Goal: Task Accomplishment & Management: Manage account settings

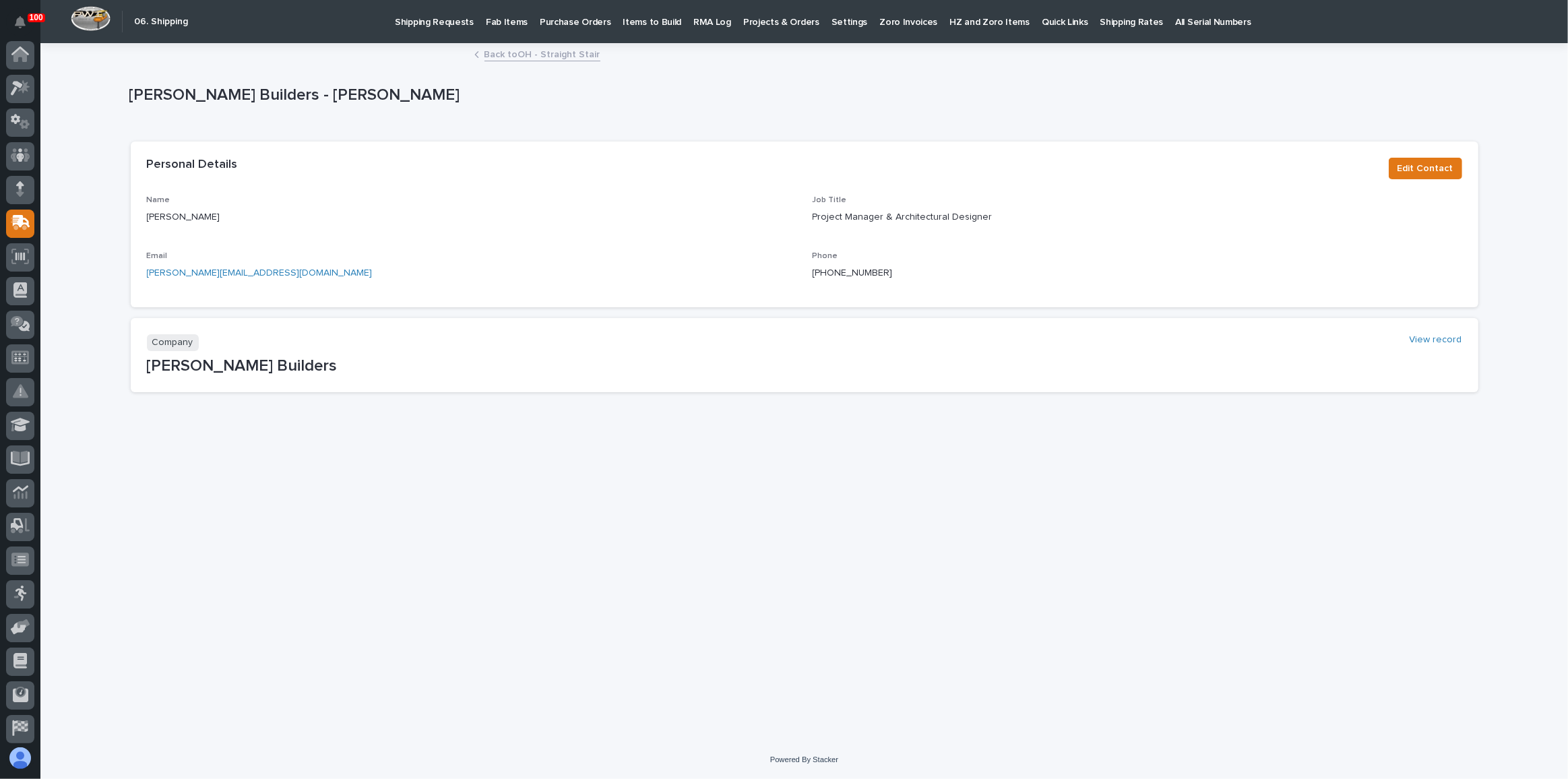
scroll to position [72, 0]
click at [552, 57] on link "Back to OH - Straight Stair" at bounding box center [542, 54] width 116 height 16
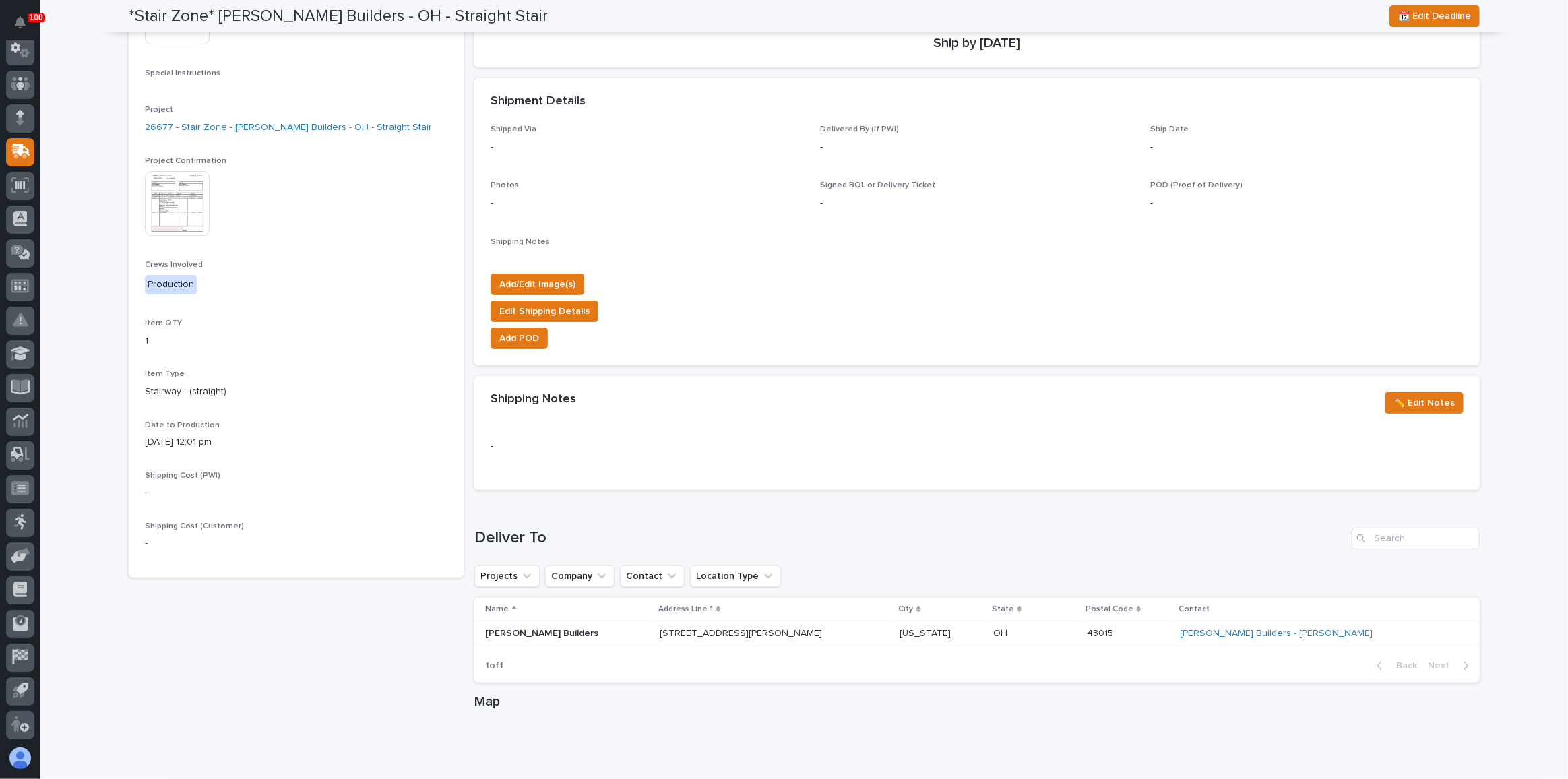
scroll to position [306, 0]
click at [336, 121] on link "26677 - Stair Zone - [PERSON_NAME] Builders - OH - Straight Stair" at bounding box center [289, 126] width 287 height 14
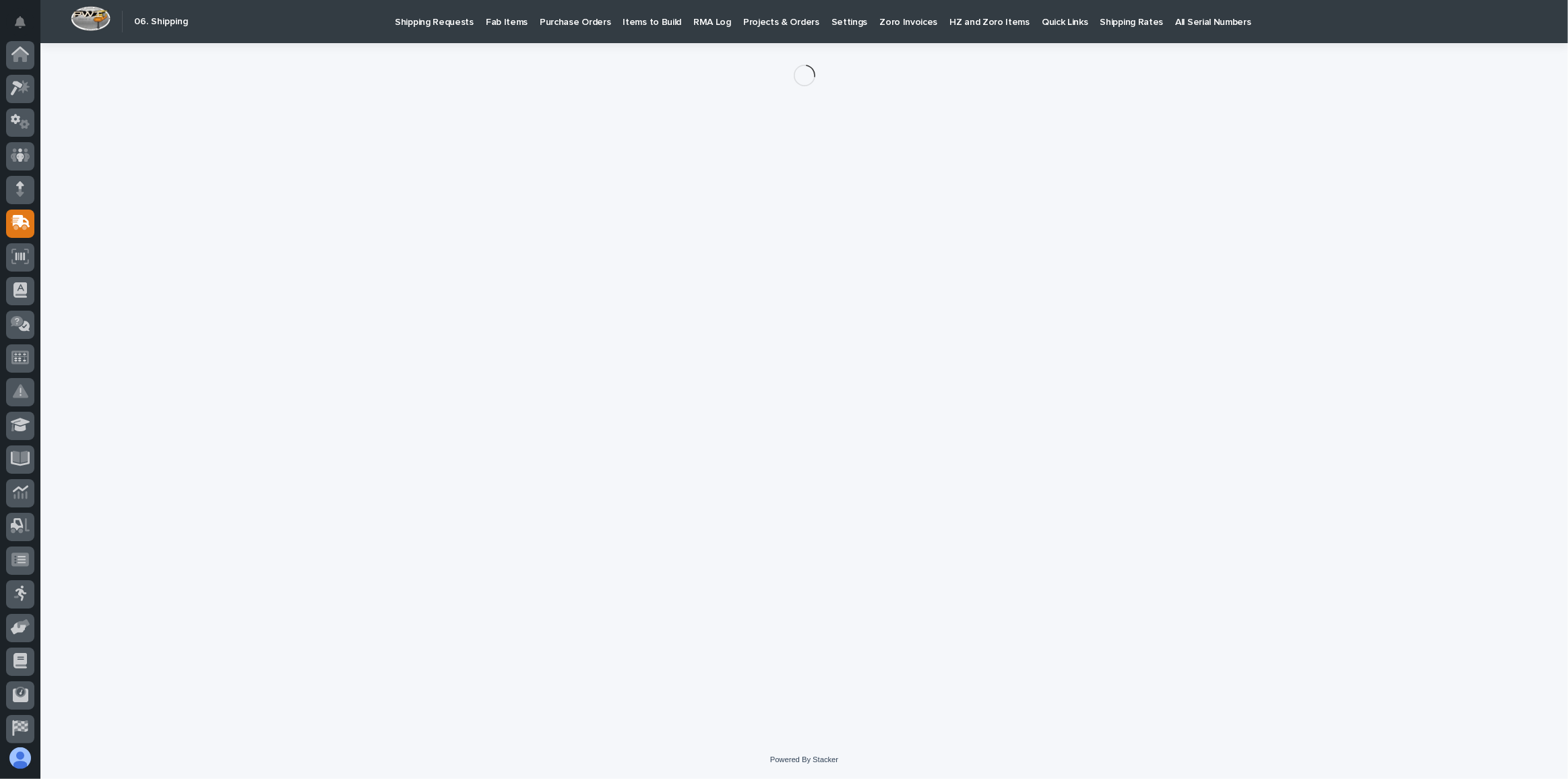
scroll to position [72, 0]
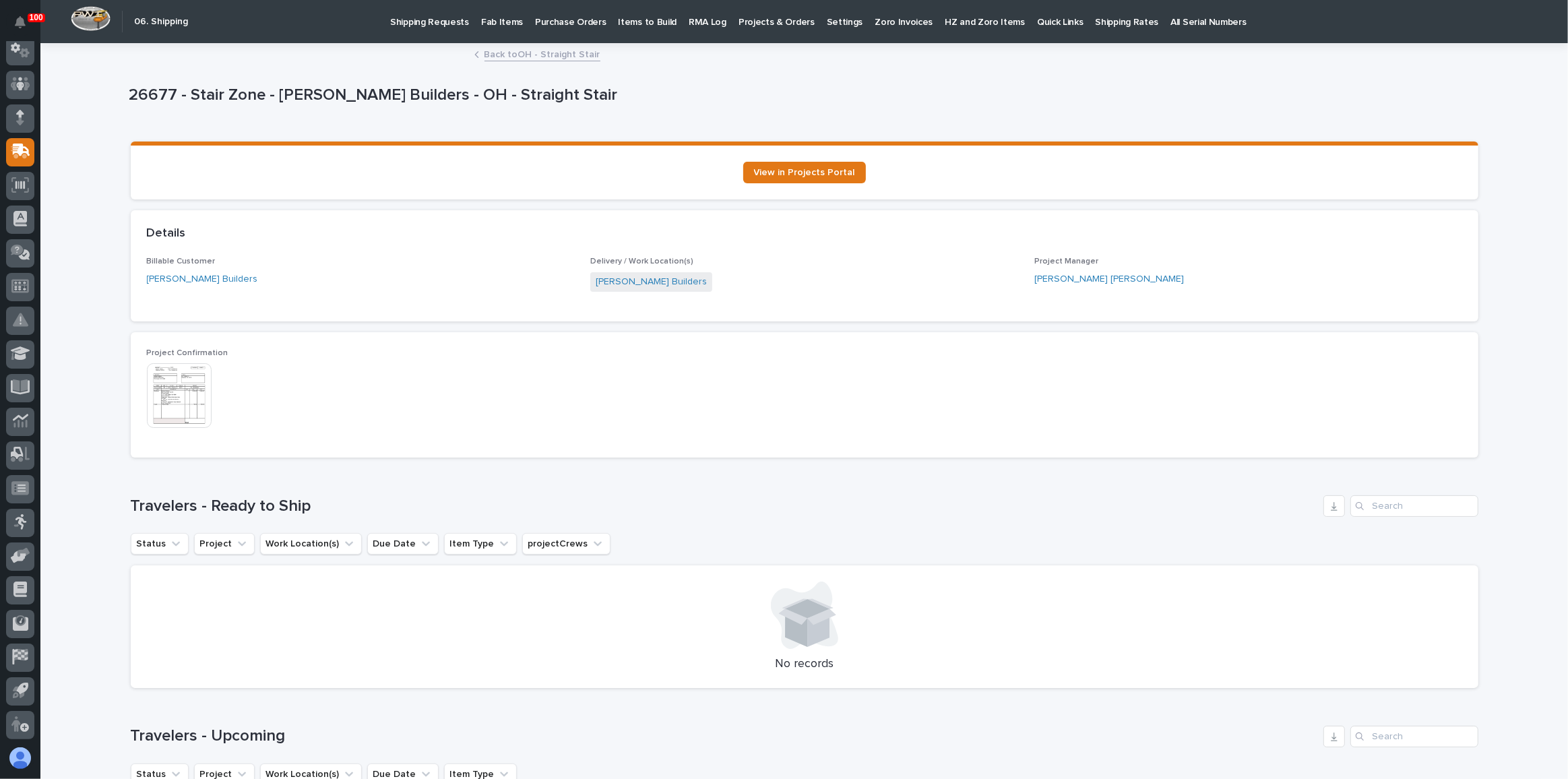
click at [532, 50] on link "Back to OH - Straight Stair" at bounding box center [542, 54] width 116 height 16
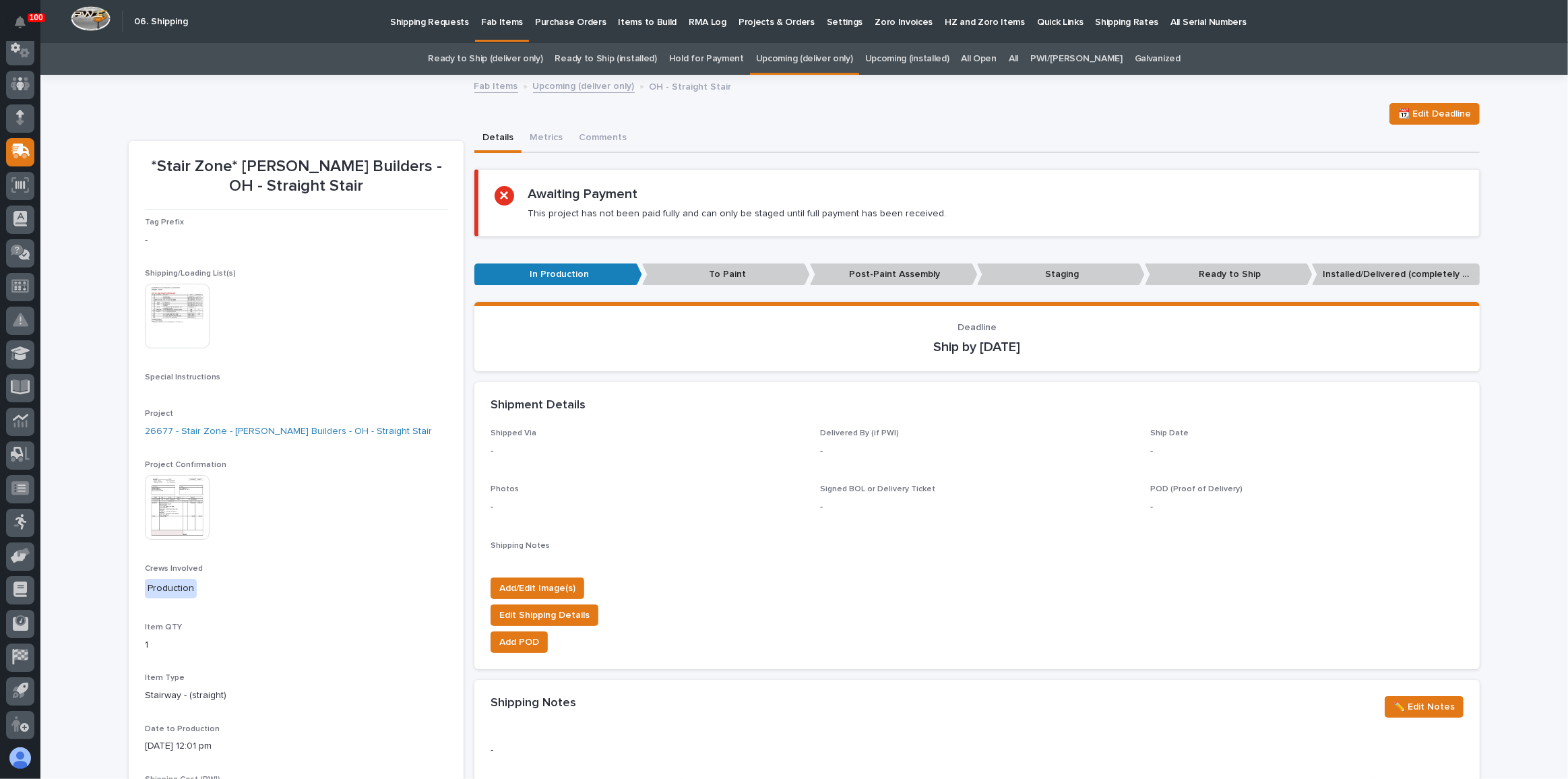
click at [169, 322] on img at bounding box center [177, 316] width 64 height 64
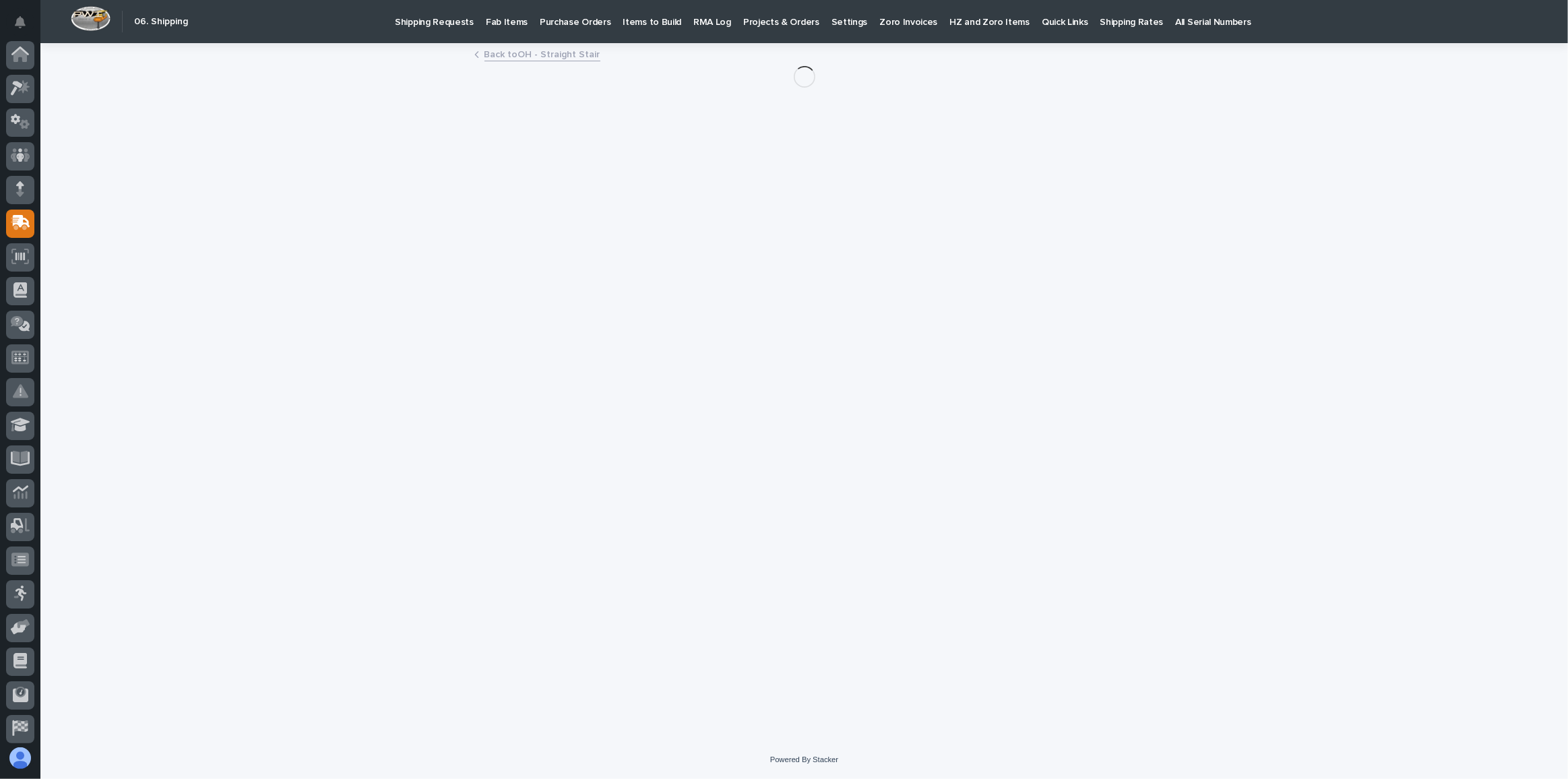
scroll to position [72, 0]
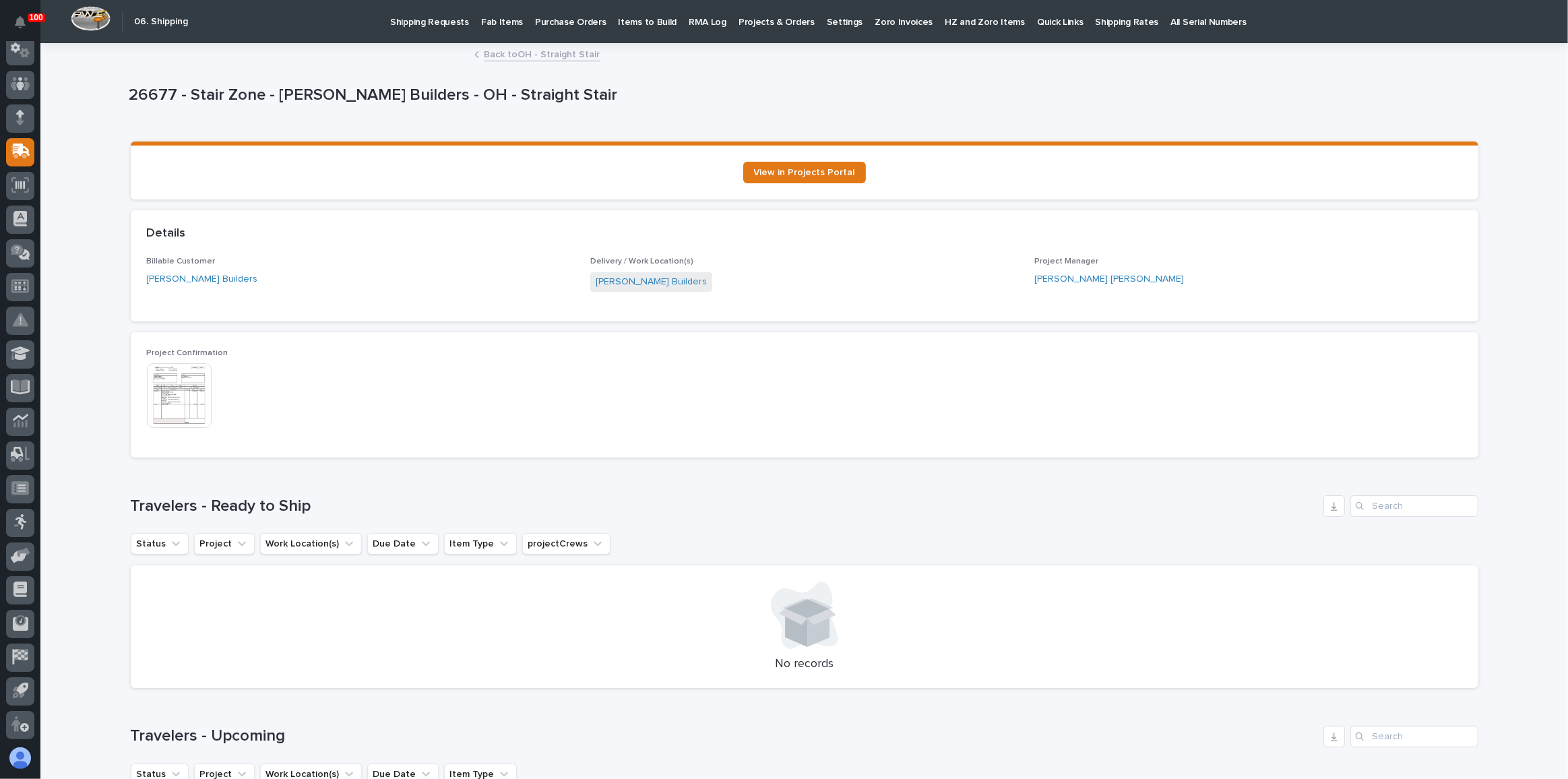
click at [1324, 81] on div "26677 - Stair Zone - [PERSON_NAME] Builders - OH - Straight Stair" at bounding box center [804, 98] width 1351 height 54
click at [604, 504] on h1 "Travelers - Ready to Ship" at bounding box center [724, 507] width 1187 height 20
click at [415, 21] on p "Shipping Requests" at bounding box center [429, 14] width 79 height 28
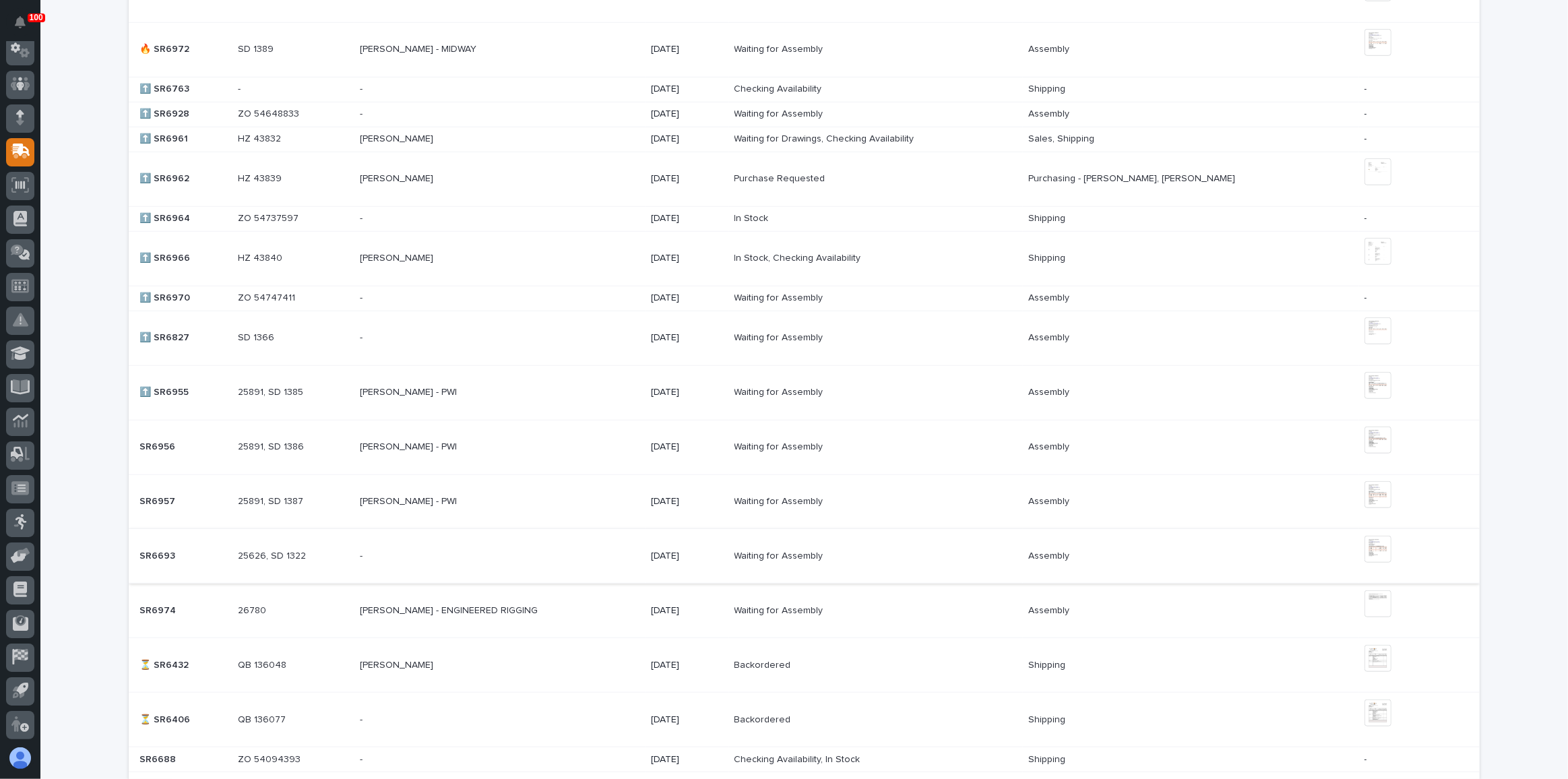
scroll to position [1103, 0]
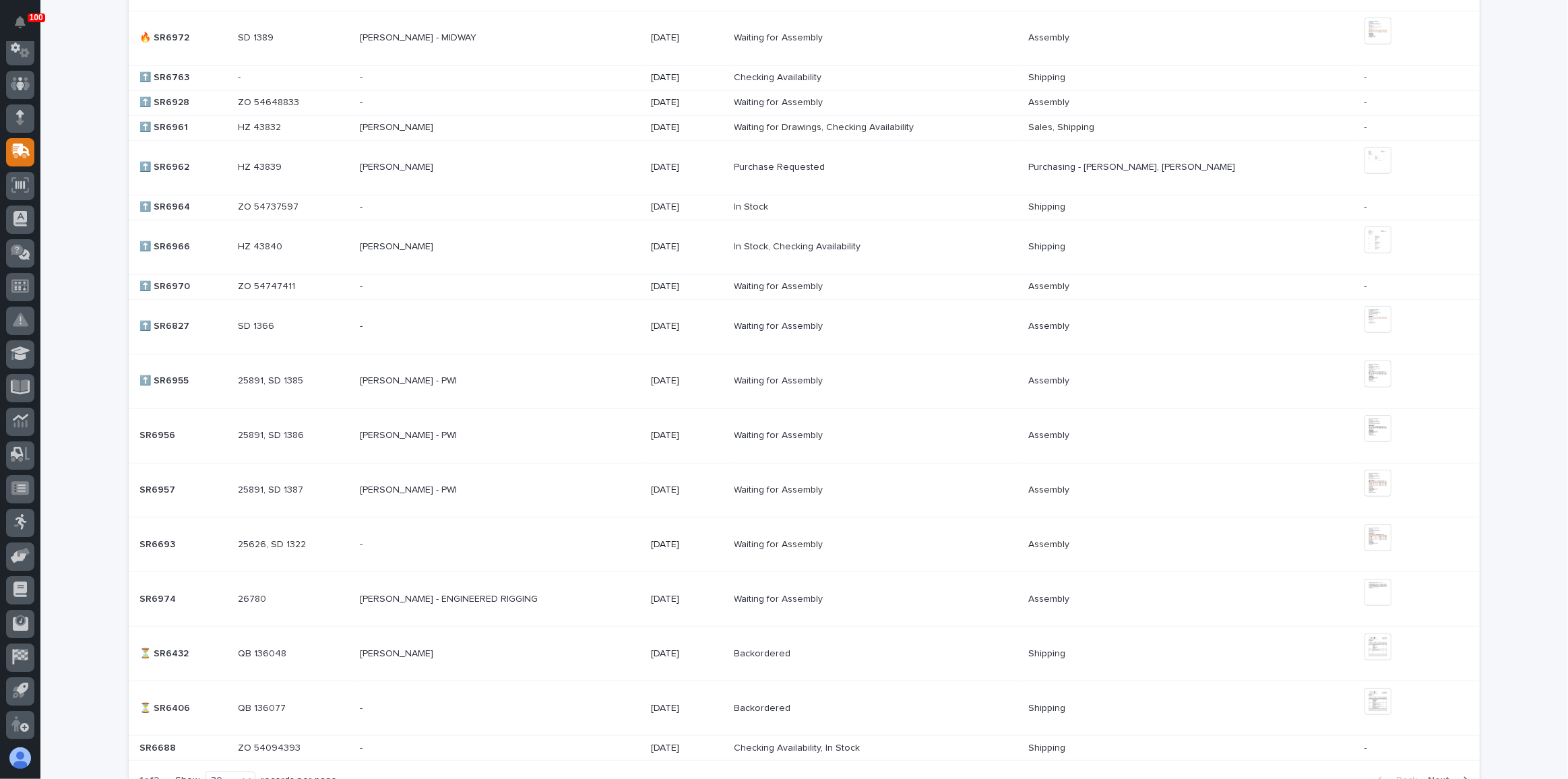
click at [323, 594] on p at bounding box center [293, 600] width 111 height 11
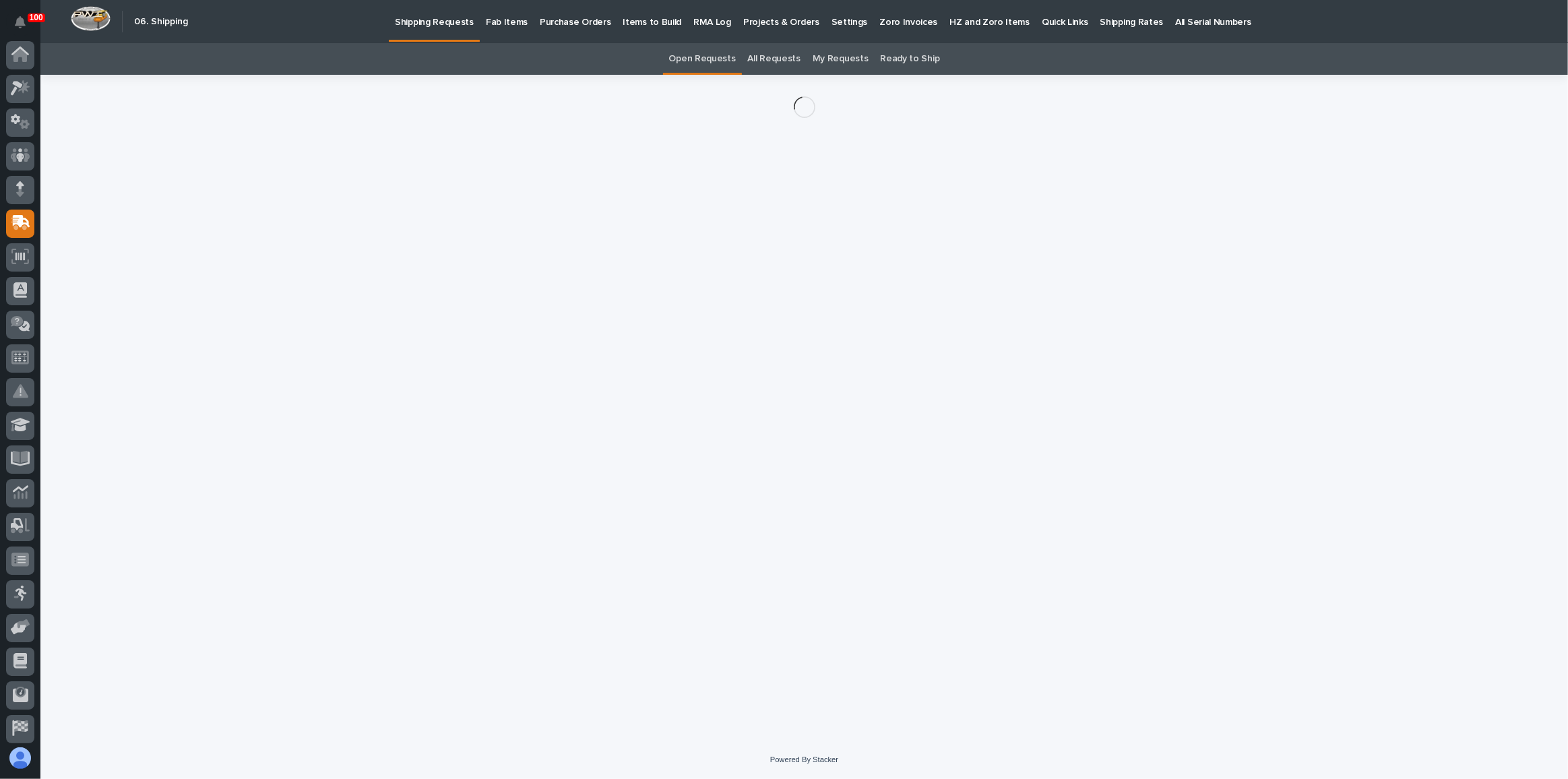
scroll to position [72, 0]
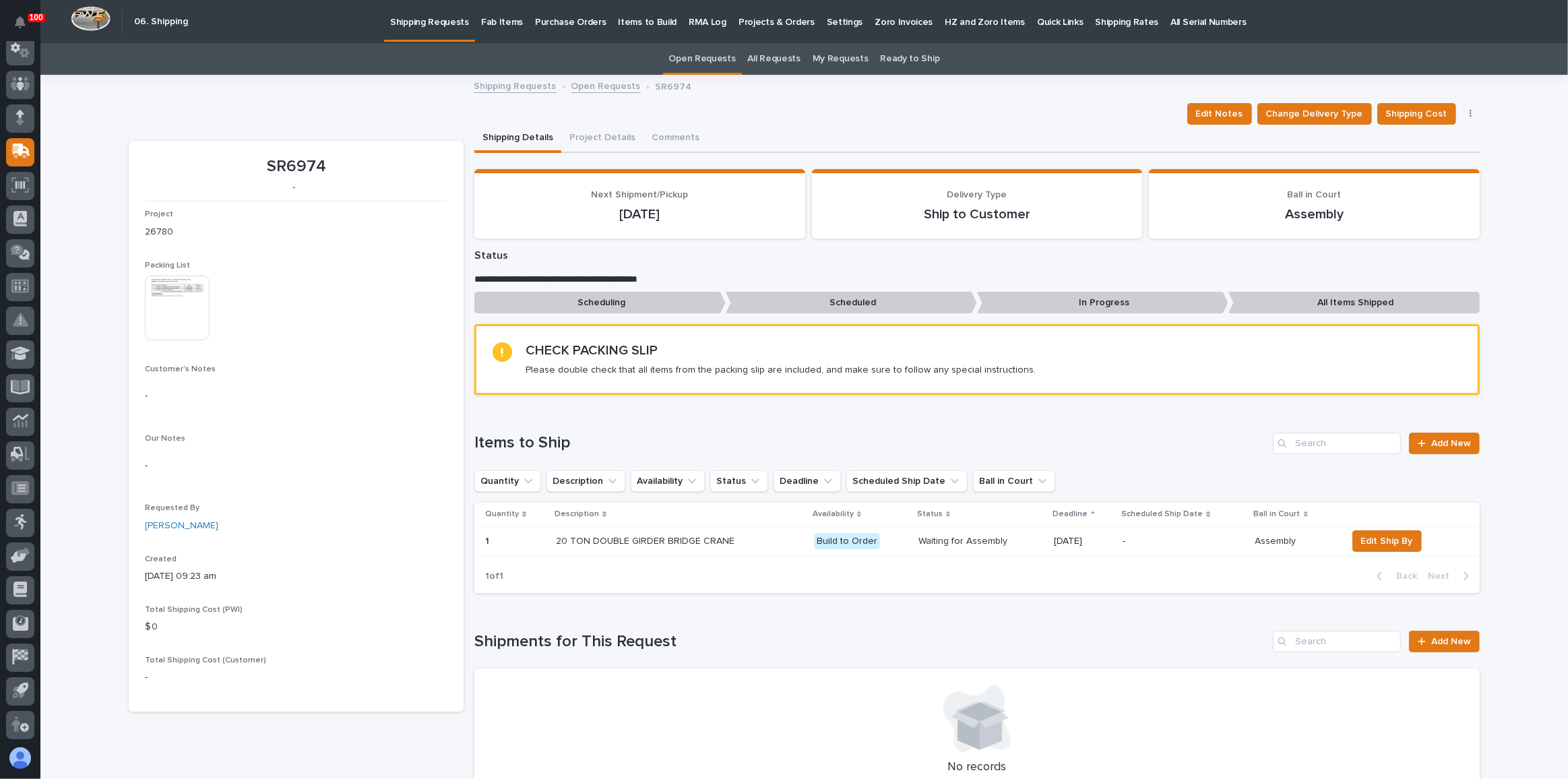
click at [196, 307] on img at bounding box center [177, 307] width 64 height 64
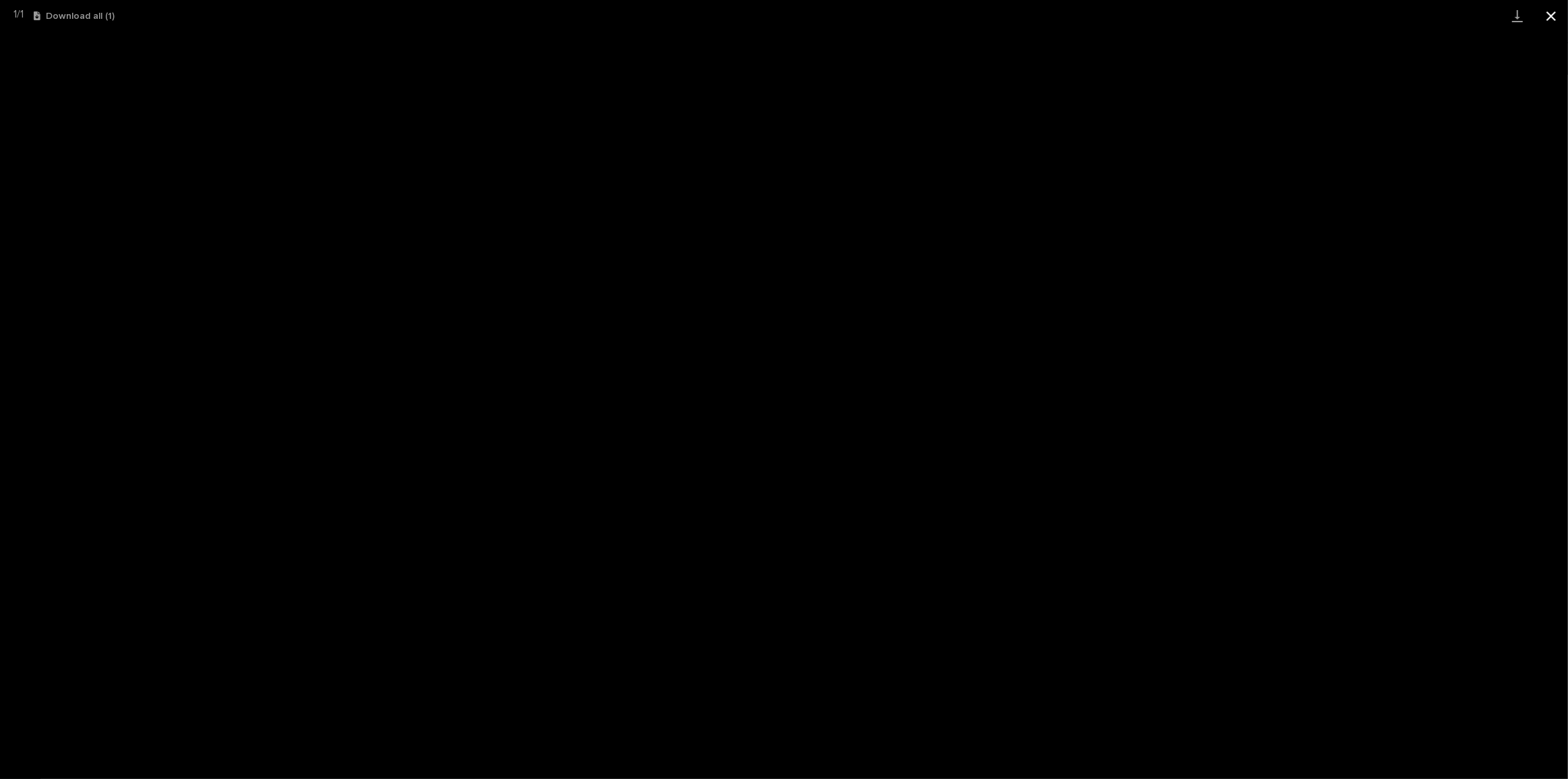
click at [1558, 15] on button "Close gallery" at bounding box center [1552, 16] width 34 height 32
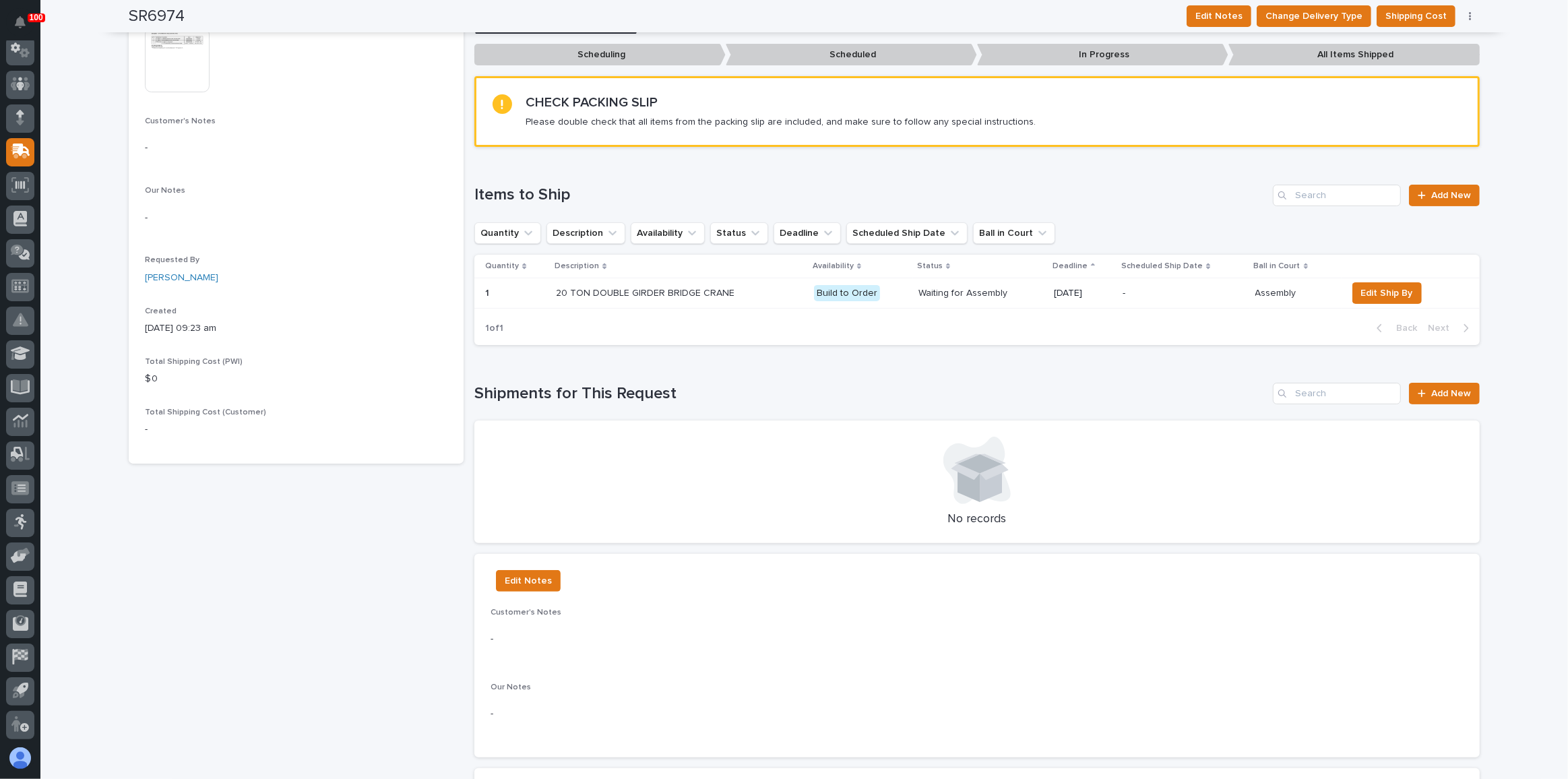
scroll to position [0, 0]
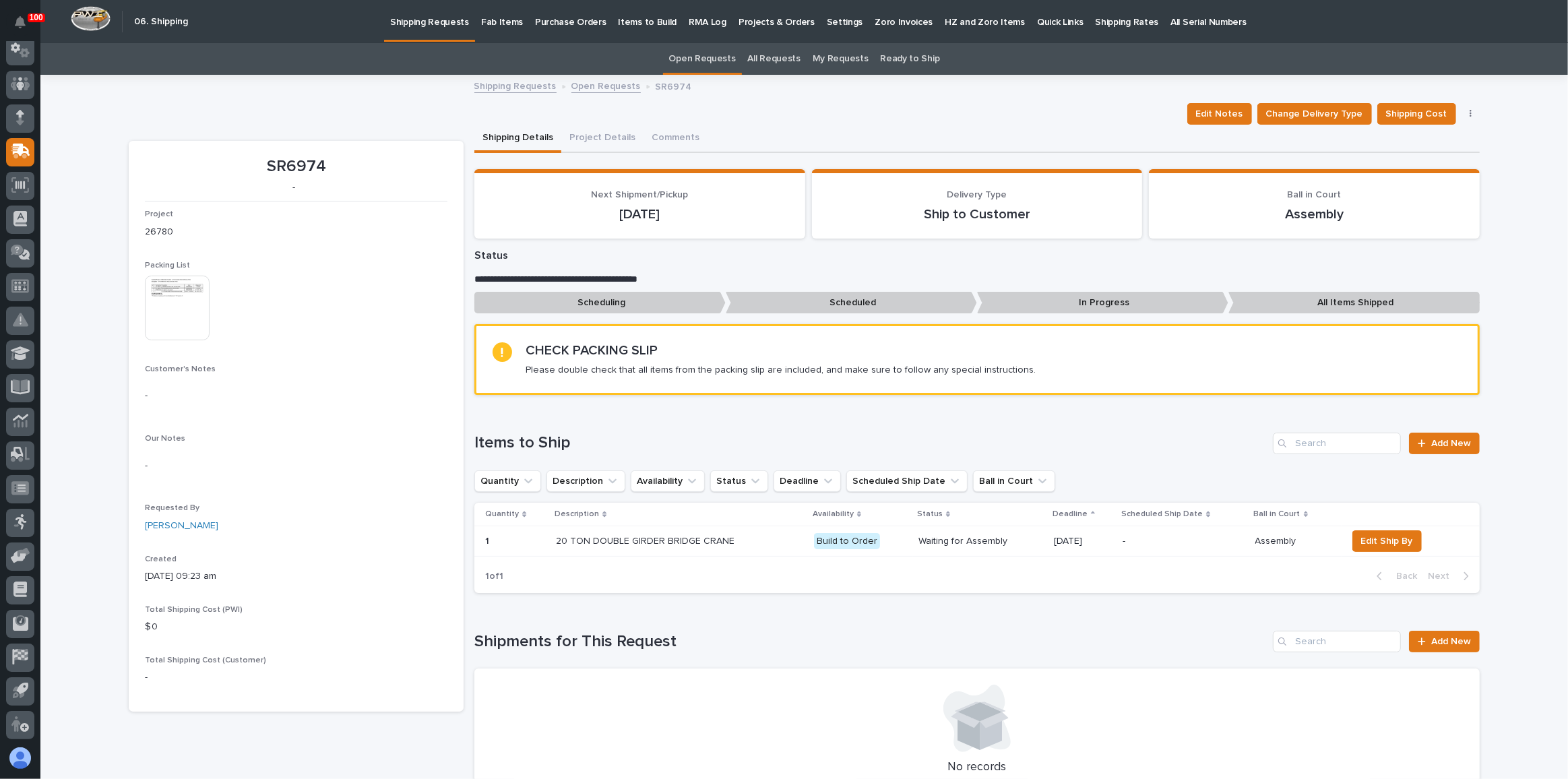
click at [612, 414] on div "Loading... Saving… Items to Ship Add New Quantity Description Availability Stat…" at bounding box center [977, 505] width 1005 height 199
click at [669, 144] on button "Comments" at bounding box center [675, 139] width 64 height 28
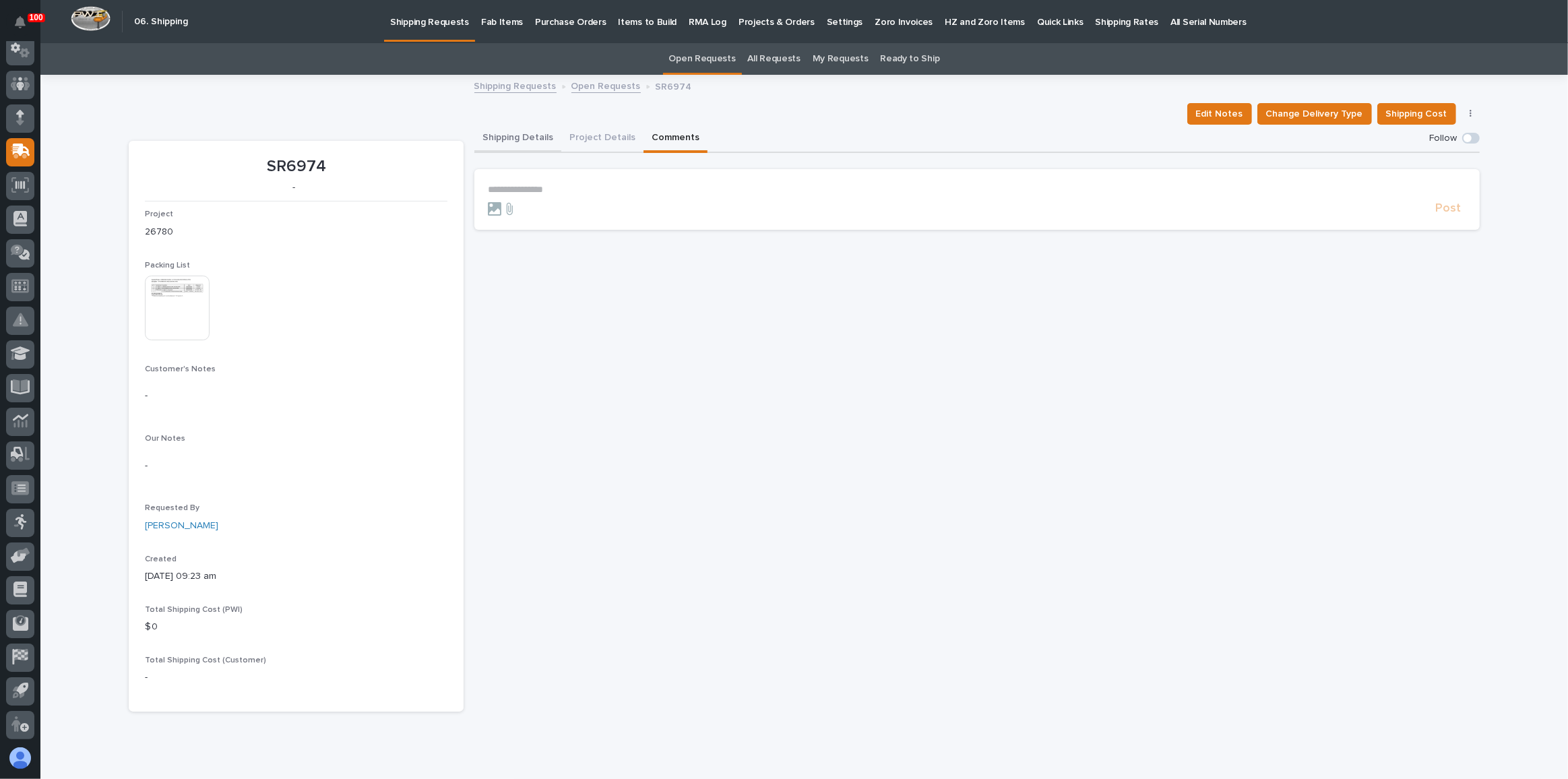
click at [513, 133] on button "Shipping Details" at bounding box center [517, 139] width 87 height 28
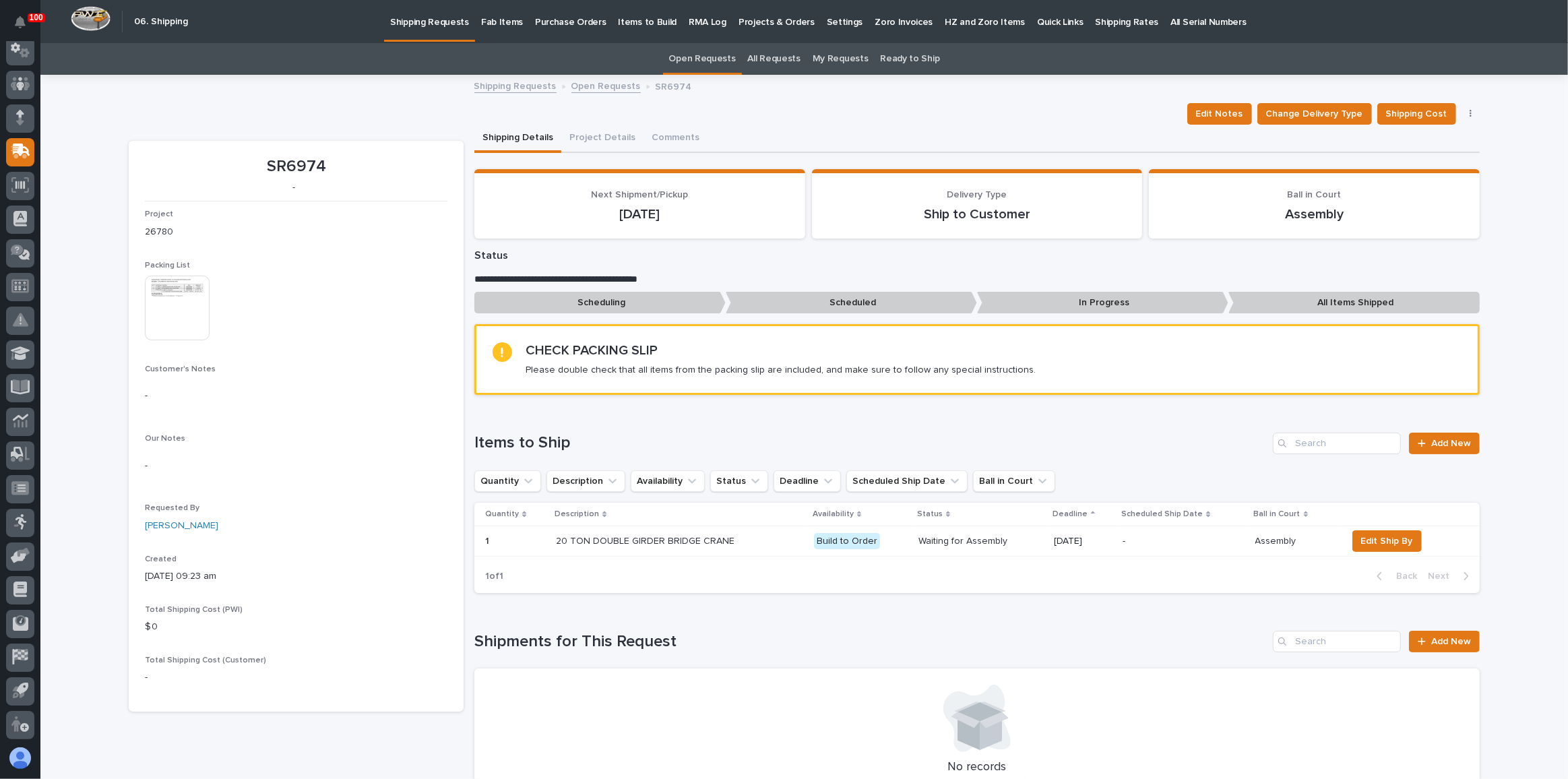
click at [767, 624] on div "Loading... Saving… Shipments for This Request Add New No records" at bounding box center [977, 703] width 1005 height 198
click at [498, 20] on p "Fab Items" at bounding box center [502, 14] width 42 height 28
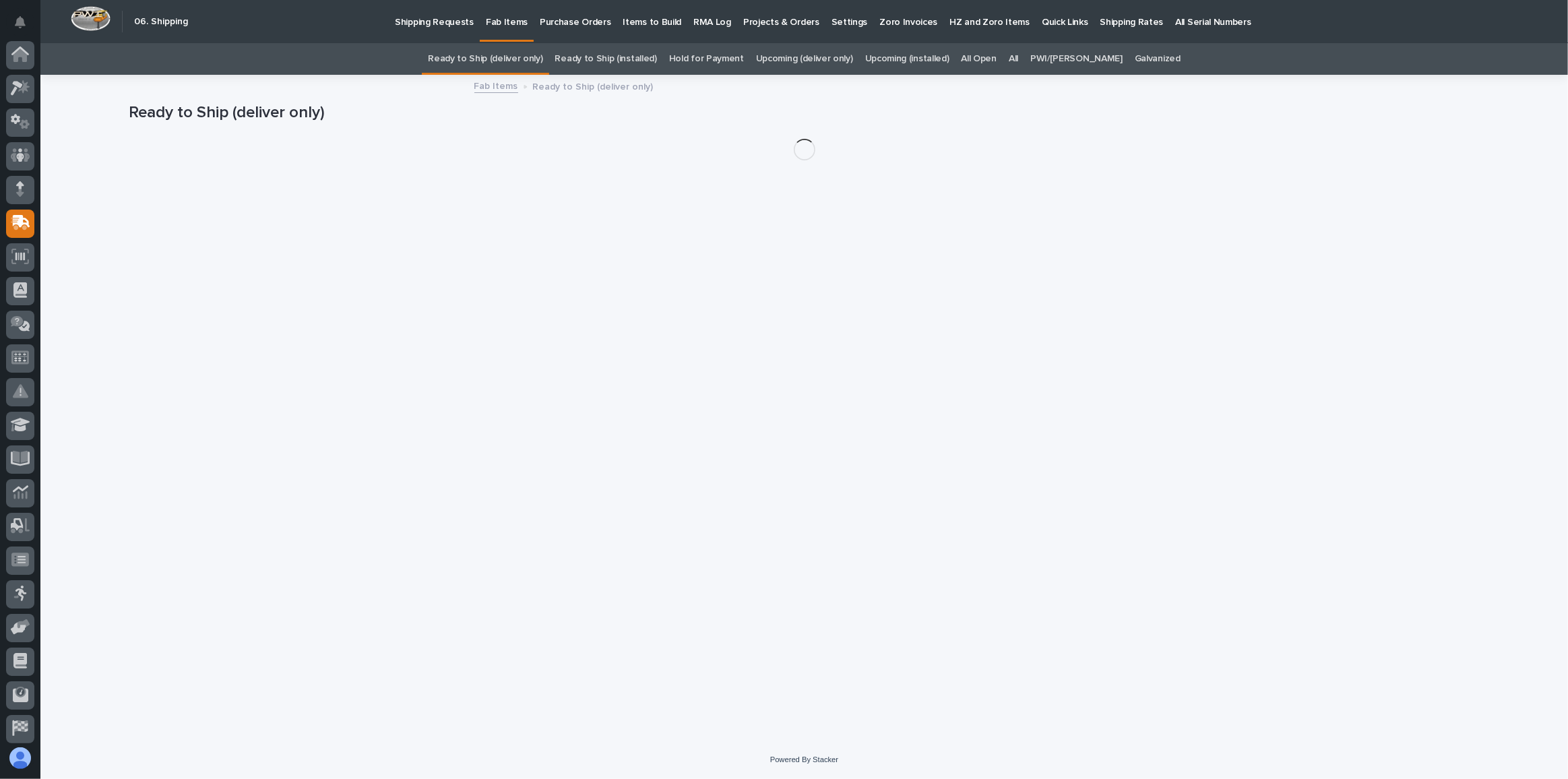
scroll to position [72, 0]
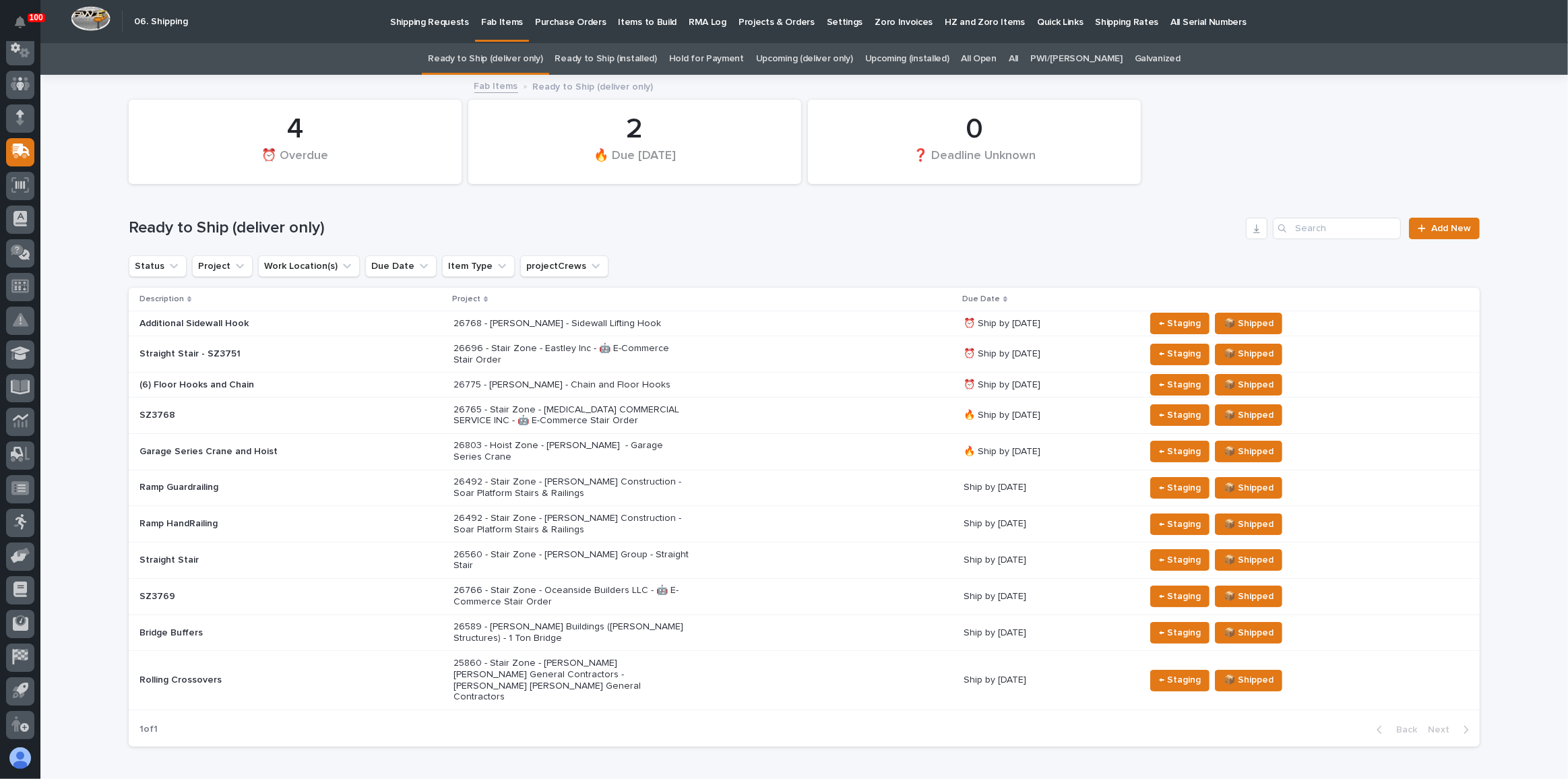
click at [1024, 59] on div "All" at bounding box center [1013, 59] width 21 height 32
click at [1018, 59] on link "All" at bounding box center [1013, 59] width 9 height 32
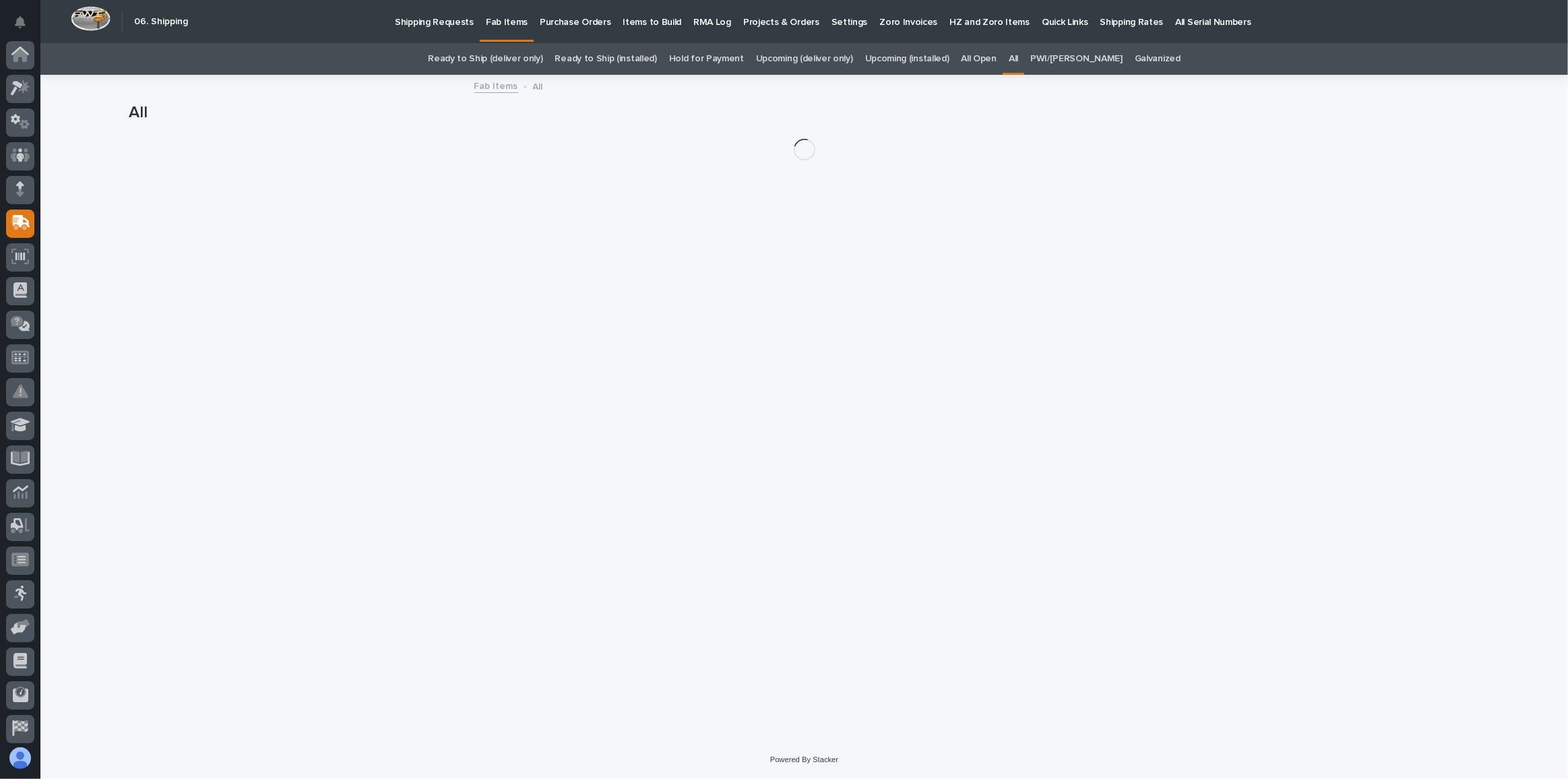
scroll to position [72, 0]
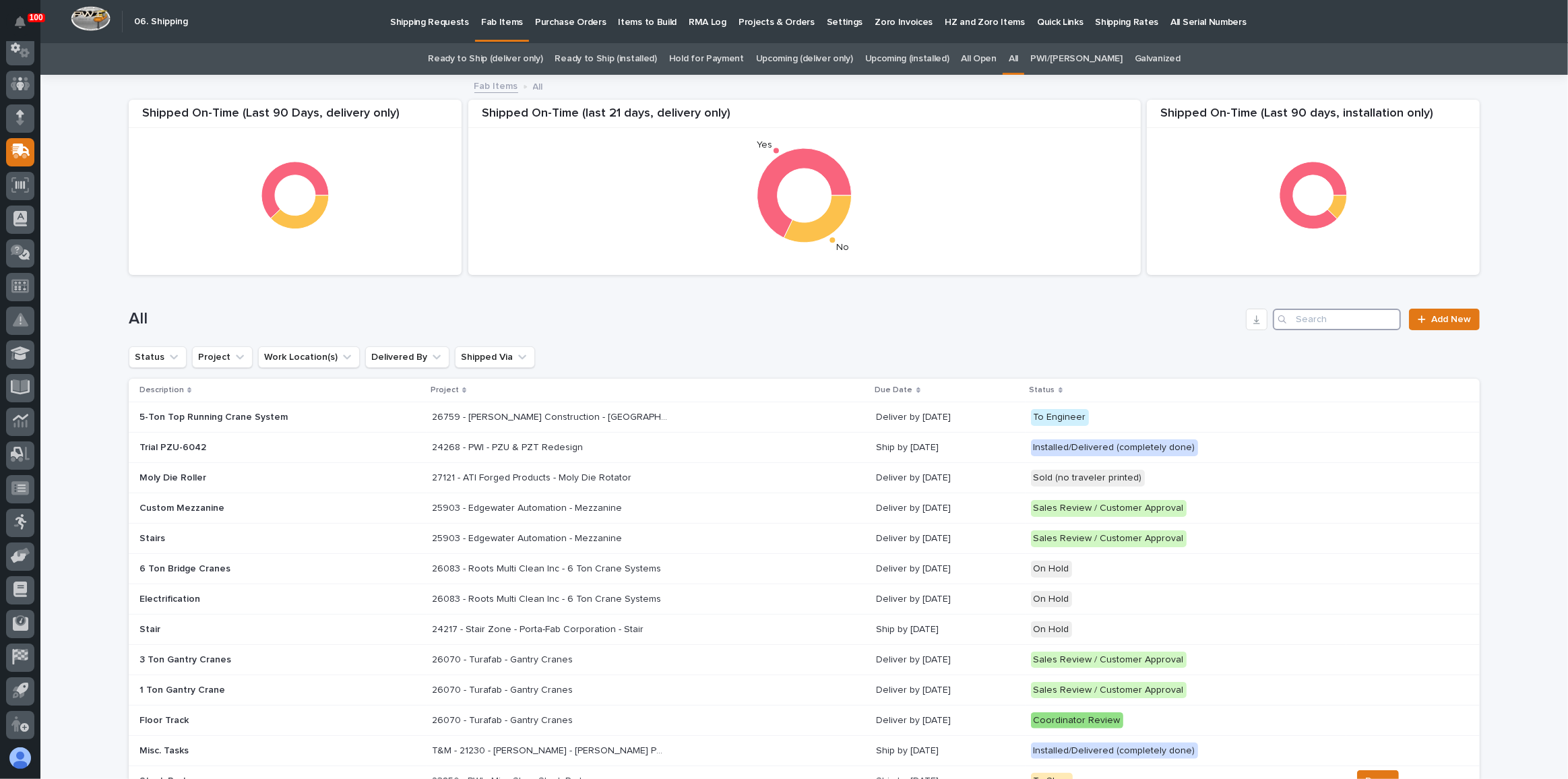
click at [1314, 319] on input "Search" at bounding box center [1337, 319] width 128 height 21
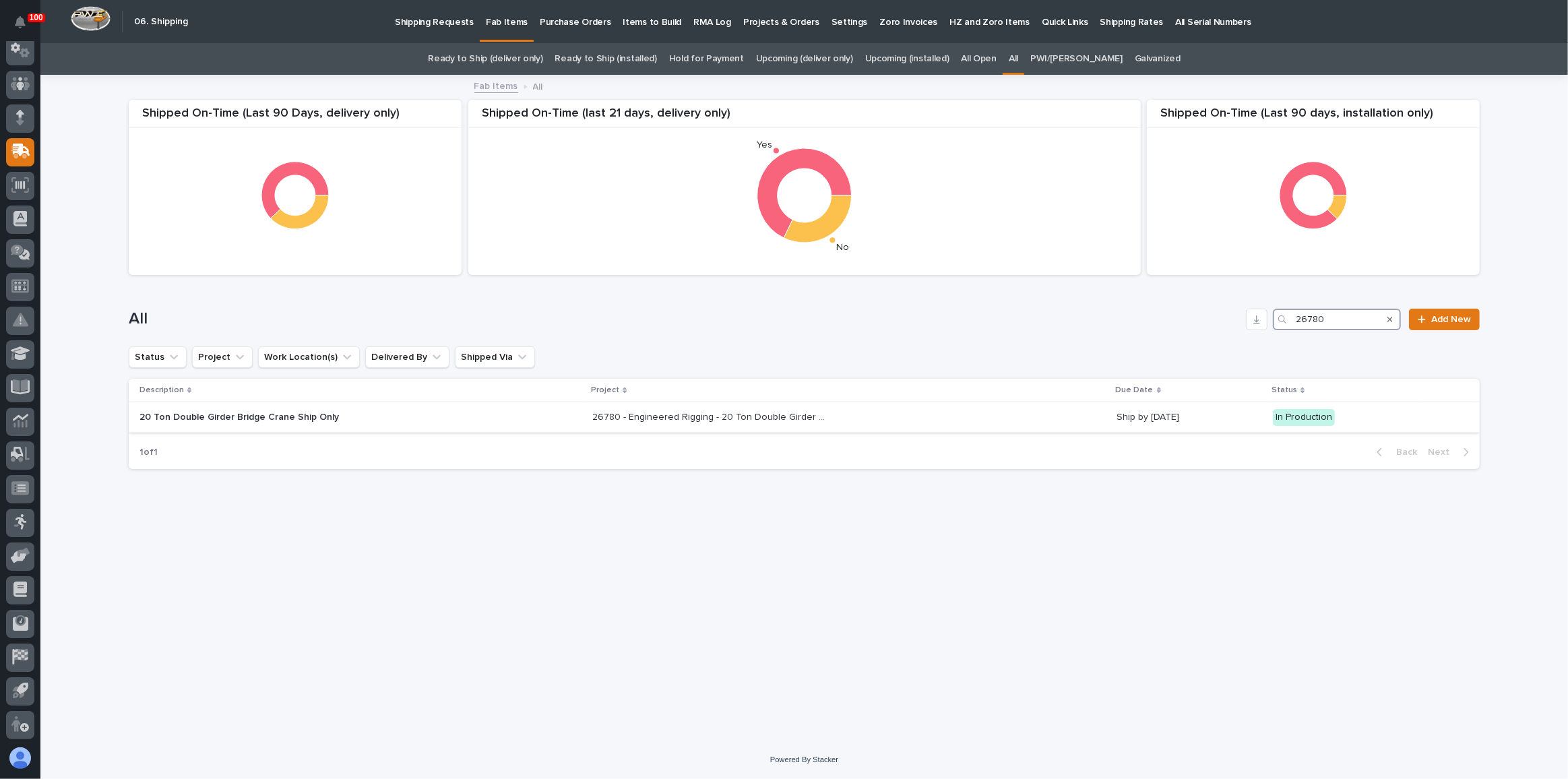
type input "26780"
click at [915, 413] on div "26780 - Engineered Rigging - 20 Ton Double Girder Bridge Crane Ship Only 26780 …" at bounding box center [849, 417] width 513 height 22
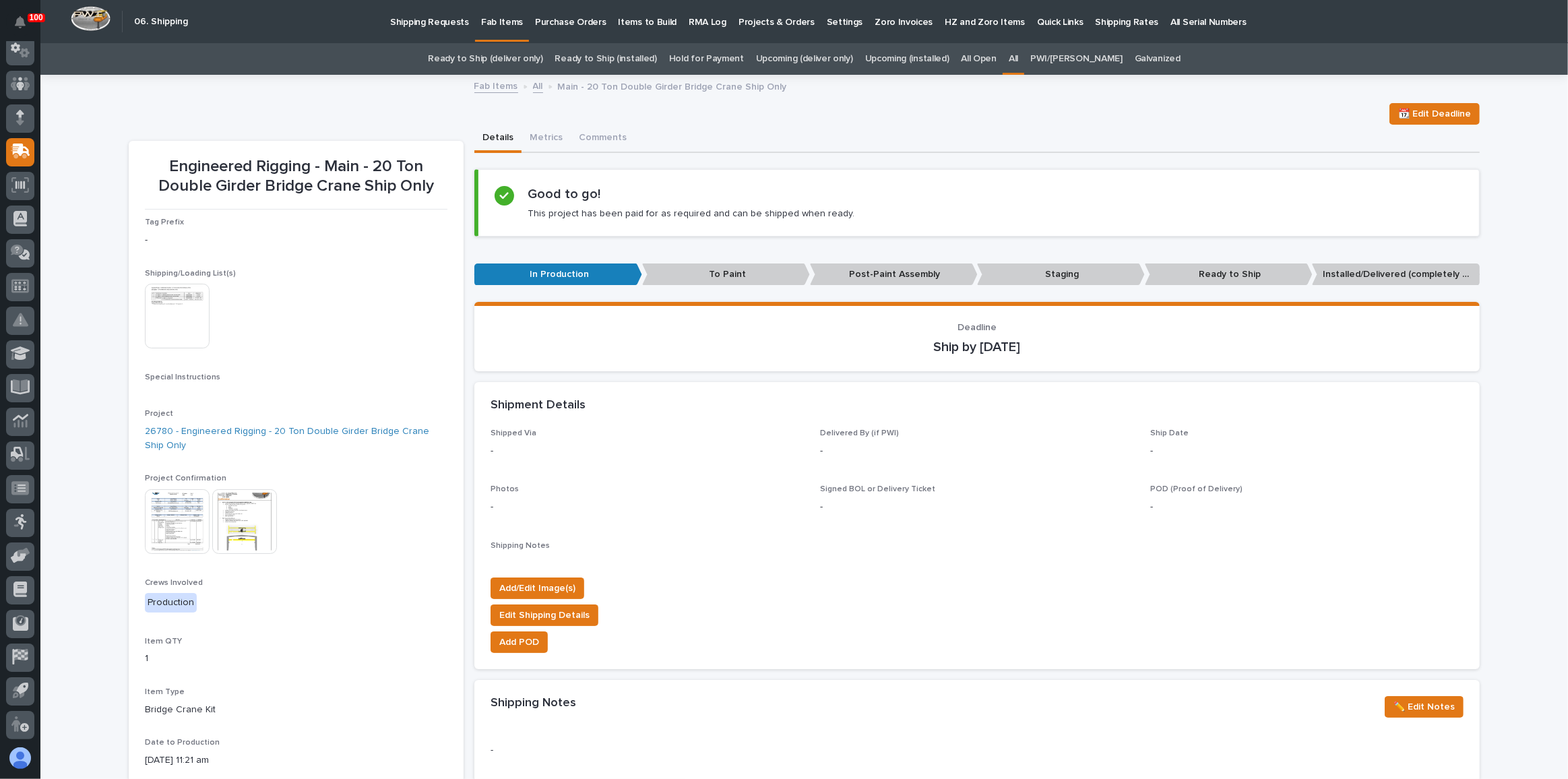
click at [178, 292] on img at bounding box center [177, 316] width 64 height 64
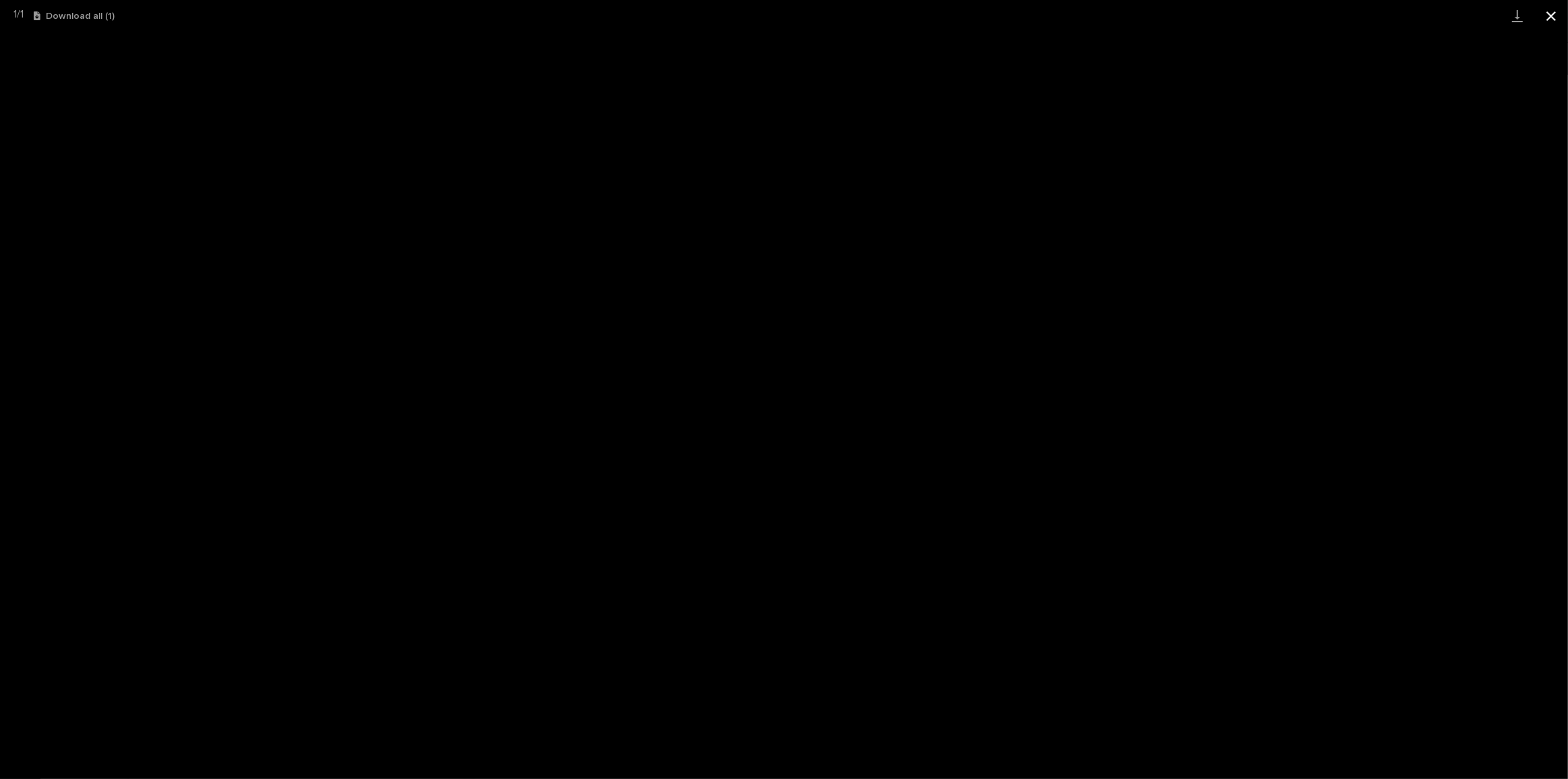
click at [1555, 20] on button "Close gallery" at bounding box center [1552, 16] width 34 height 32
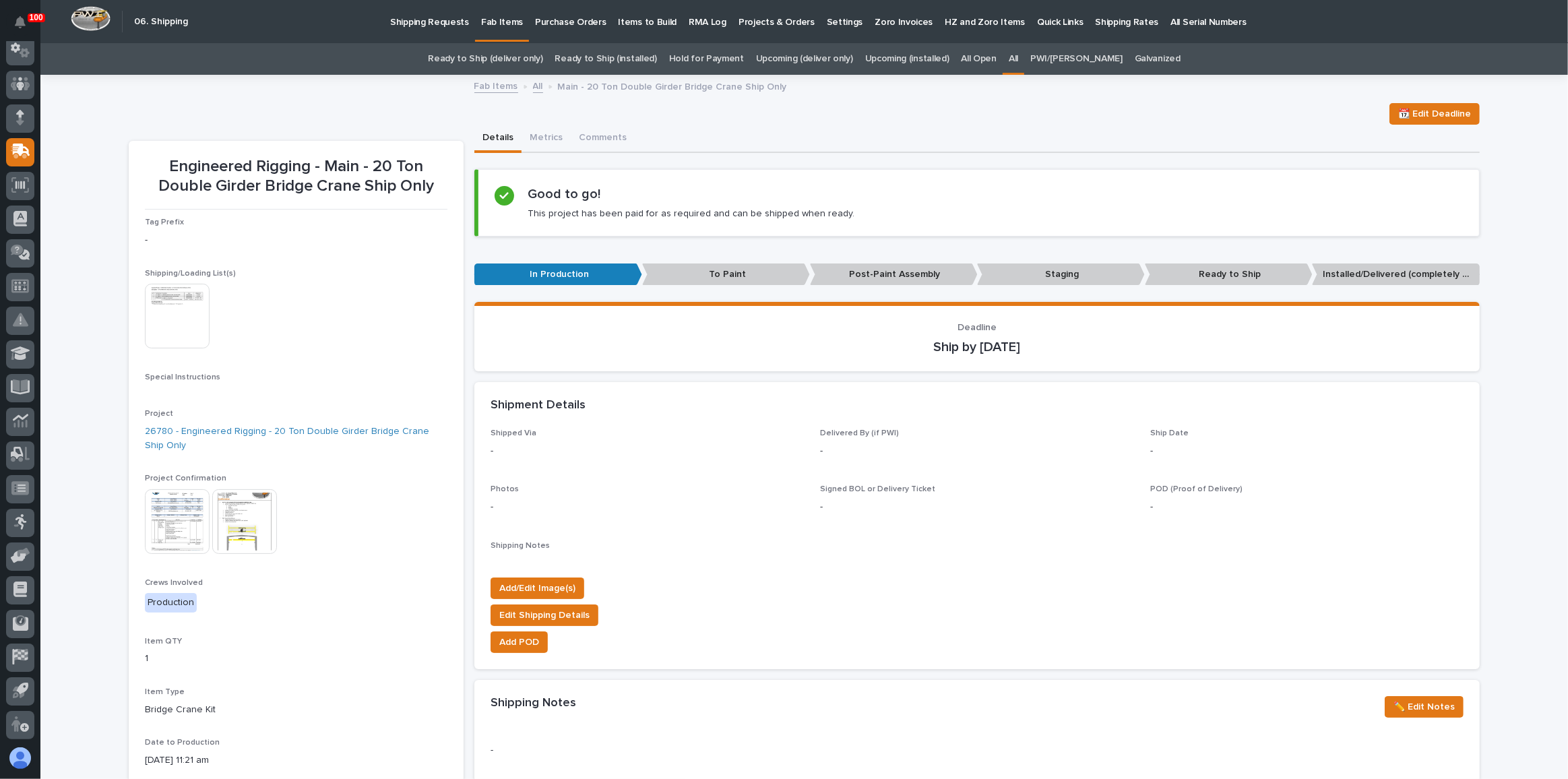
click at [654, 438] on div "Shipped Via -" at bounding box center [647, 448] width 314 height 40
click at [665, 382] on div "Shipment Details" at bounding box center [977, 406] width 1005 height 47
click at [1018, 55] on link "All" at bounding box center [1013, 59] width 9 height 32
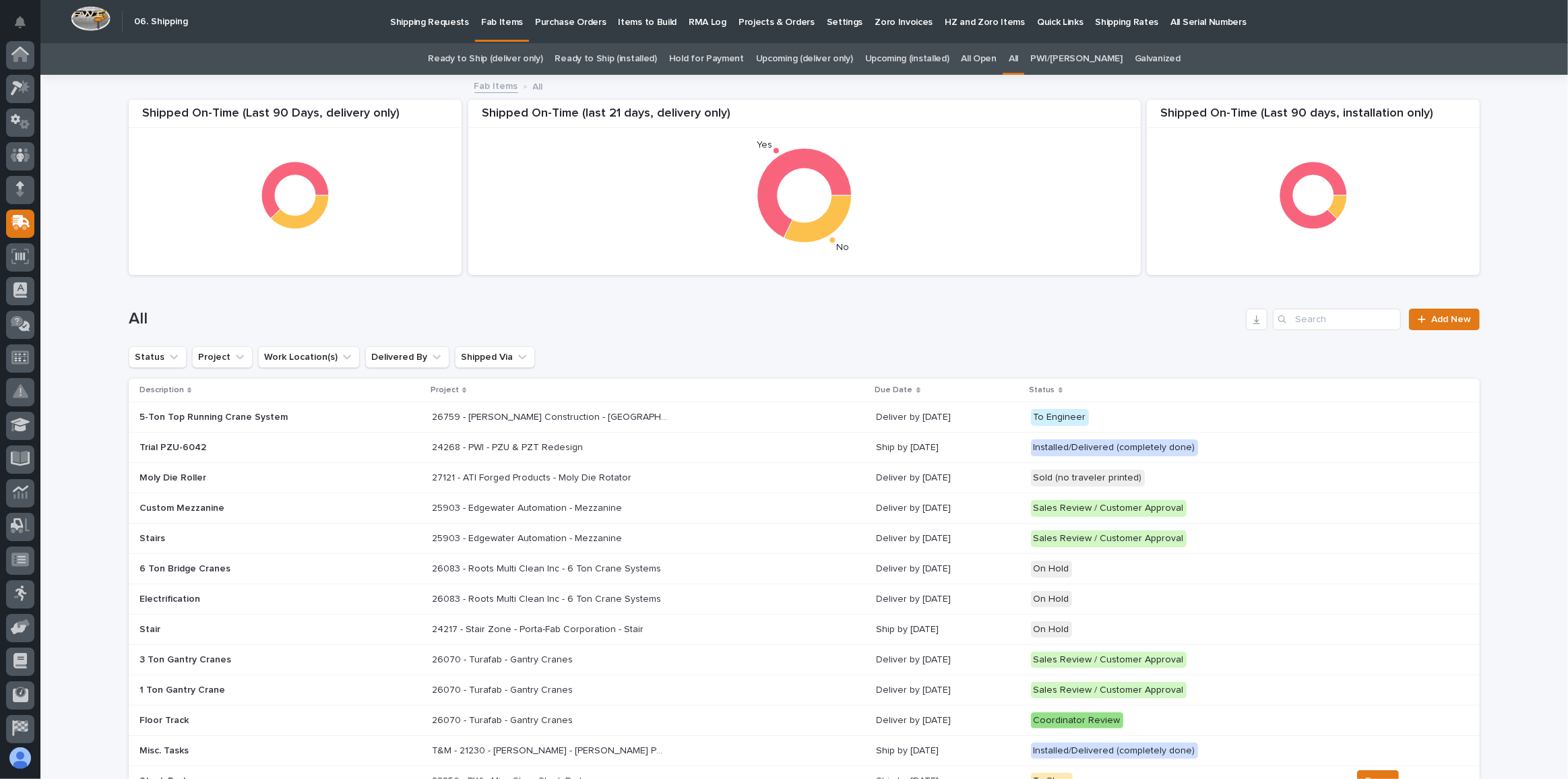
scroll to position [72, 0]
click at [1312, 319] on input "Search" at bounding box center [1337, 319] width 128 height 21
type input "26221"
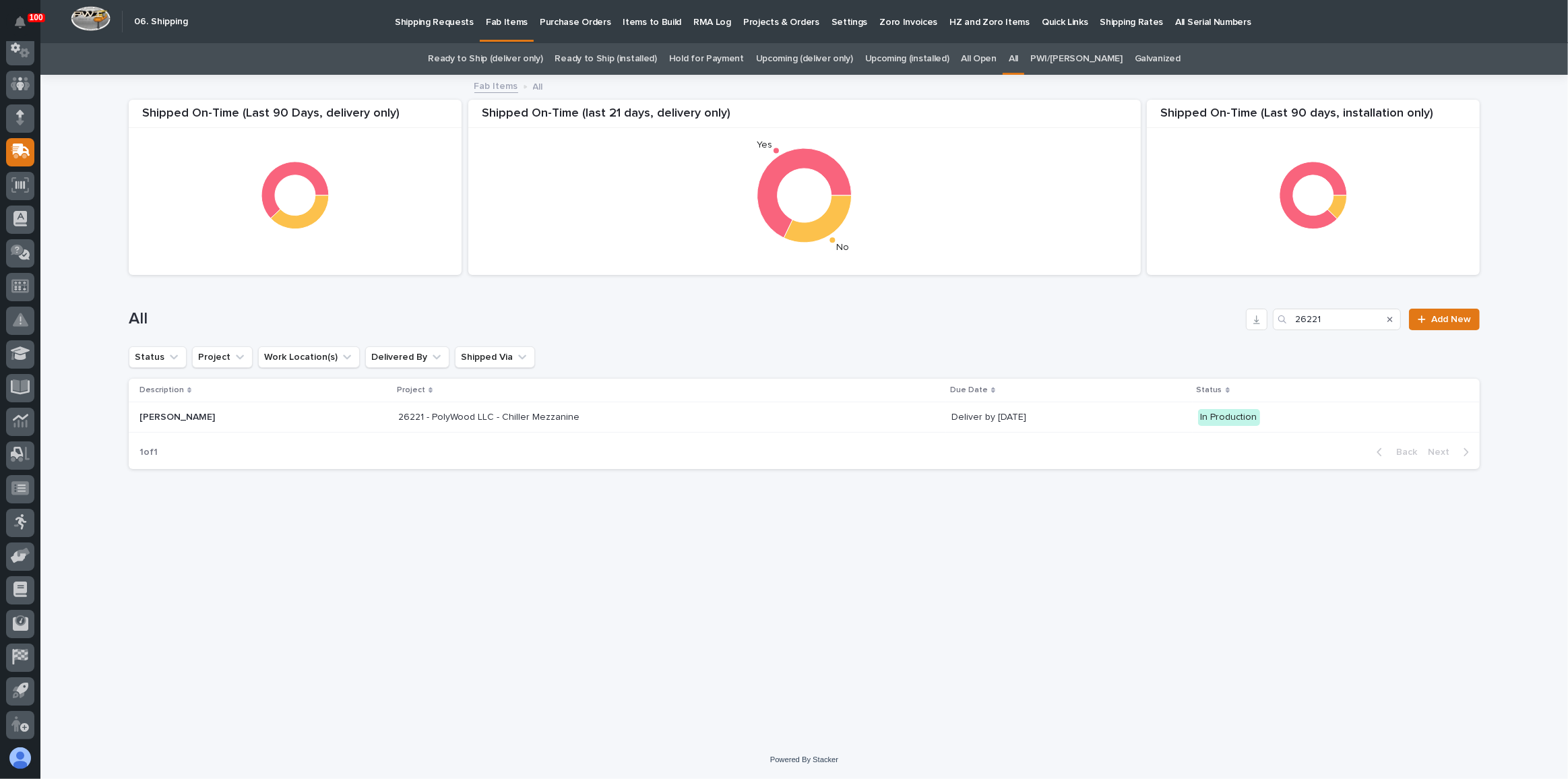
click at [799, 414] on div "26221 - PolyWood LLC - Chiller Mezzanine 26221 - PolyWood LLC - Chiller Mezzani…" at bounding box center [670, 417] width 542 height 22
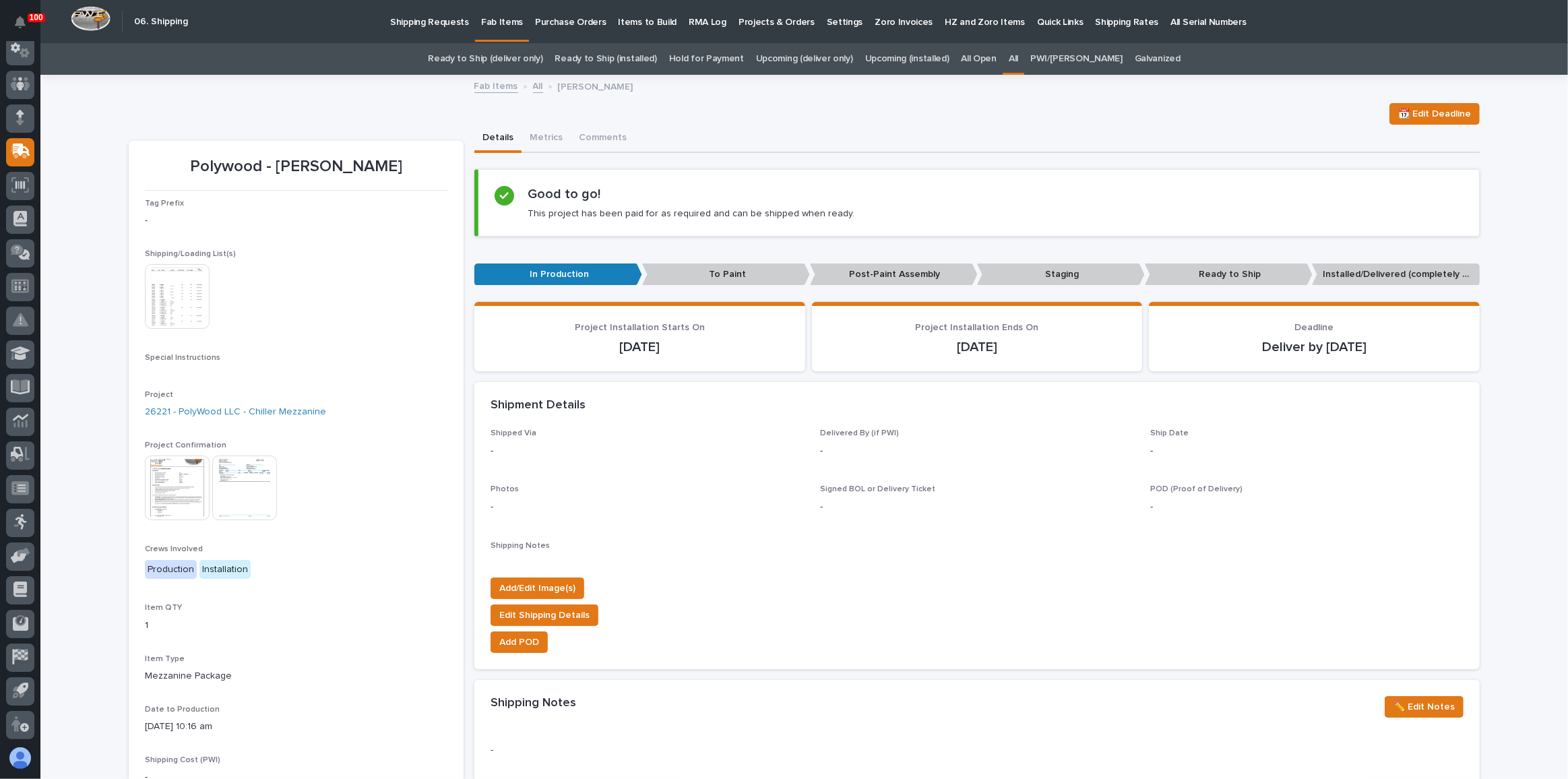
click at [178, 301] on img at bounding box center [177, 296] width 64 height 64
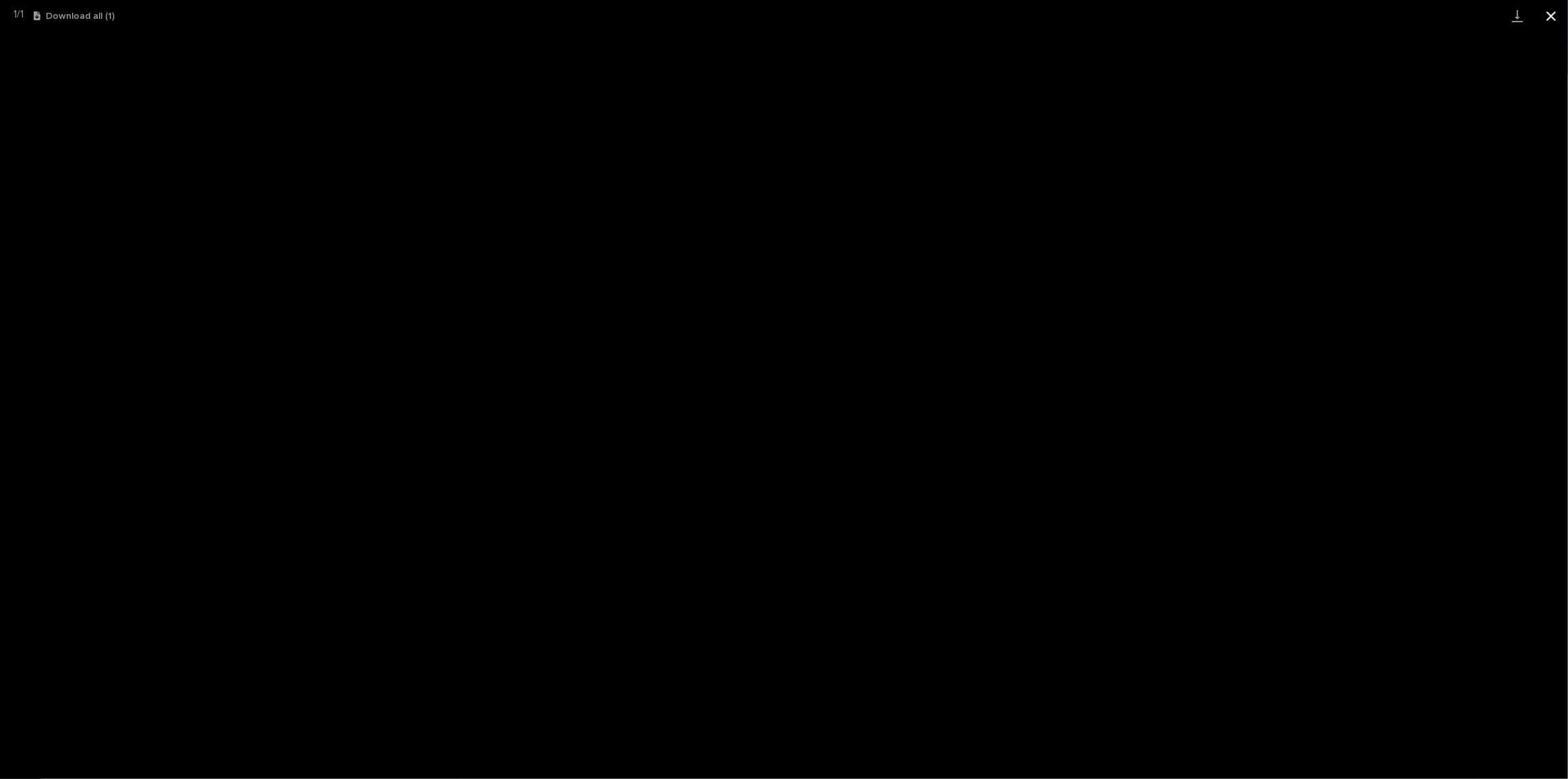
click at [1557, 10] on button "Close gallery" at bounding box center [1552, 16] width 34 height 32
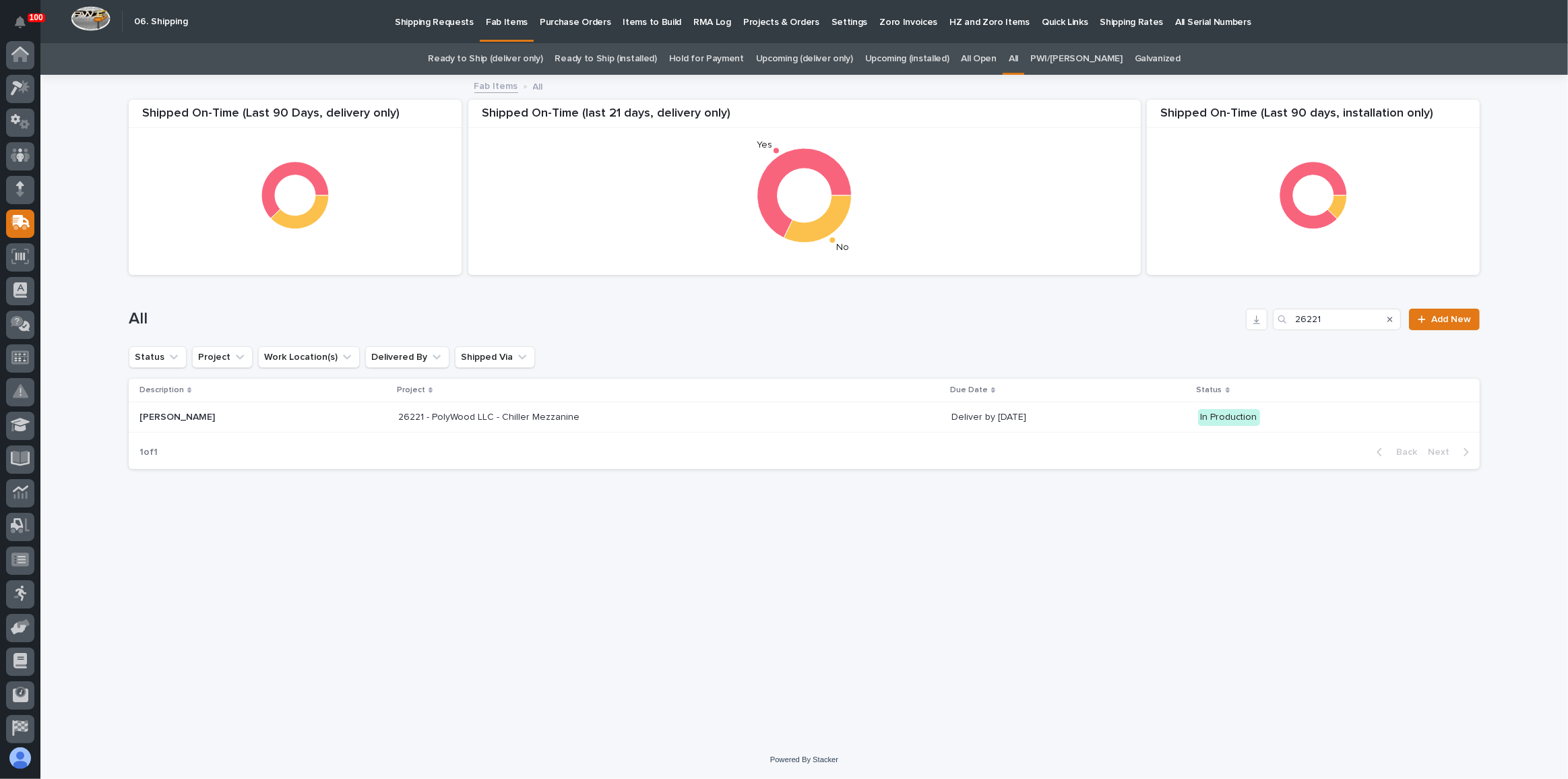
scroll to position [72, 0]
click at [1380, 317] on div "Search" at bounding box center [1390, 319] width 21 height 21
click at [1368, 322] on input "26221" at bounding box center [1337, 319] width 128 height 21
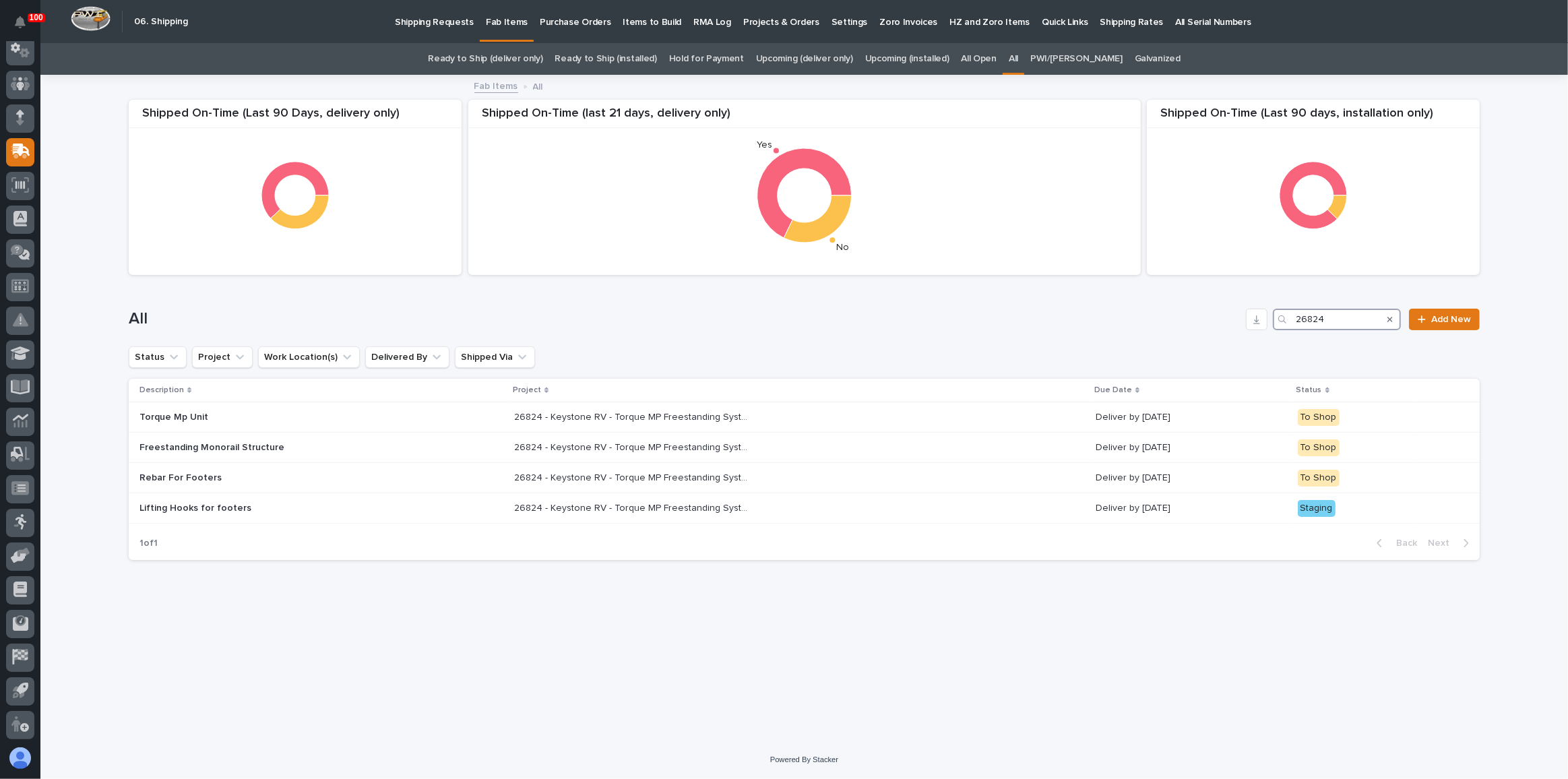
type input "26824"
click at [951, 477] on div "26824 - Keystone RV - Torque MP Freestanding System 26824 - Keystone RV - Torqu…" at bounding box center [799, 478] width 571 height 22
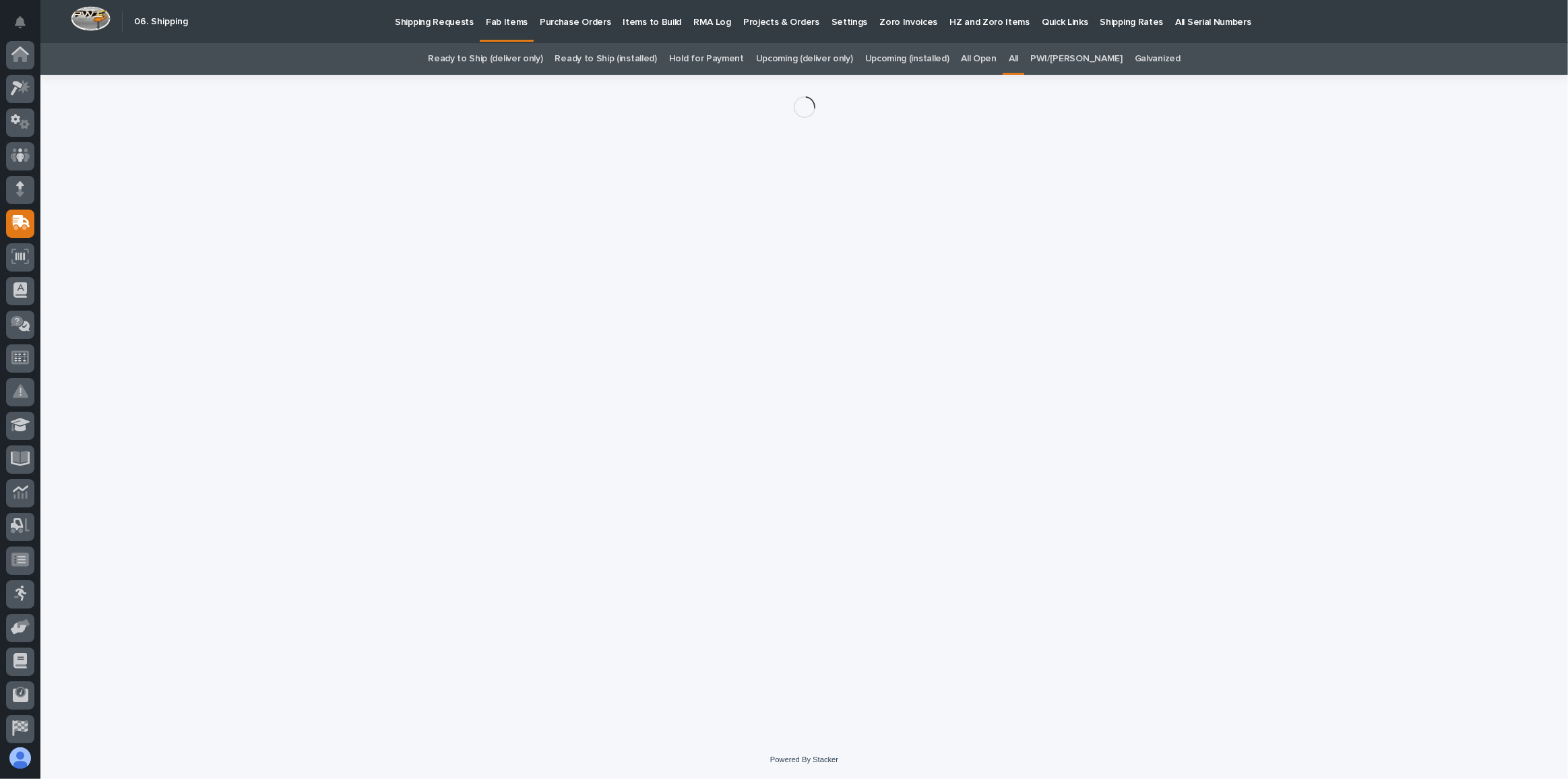
scroll to position [72, 0]
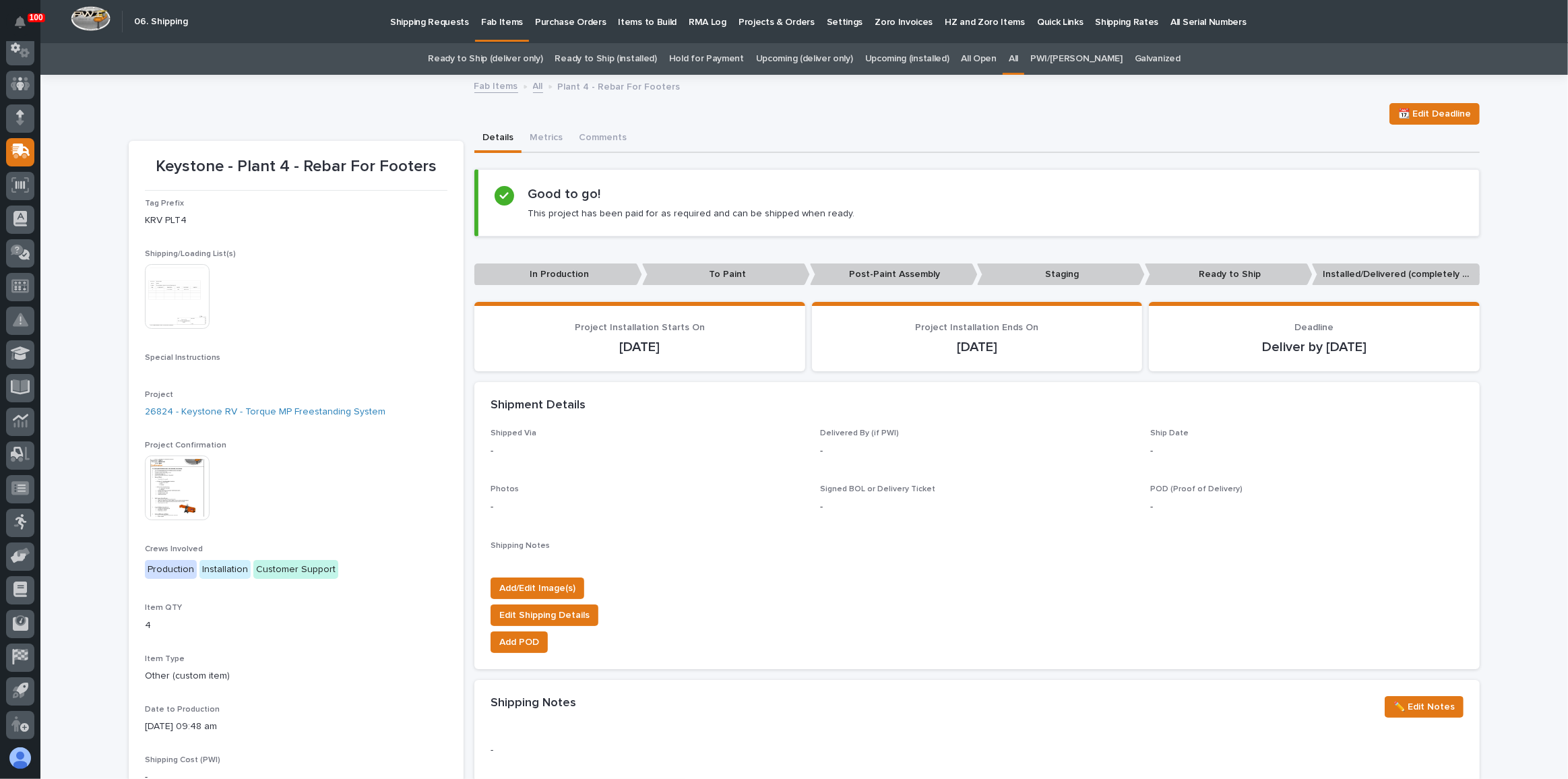
click at [152, 306] on img at bounding box center [177, 296] width 64 height 64
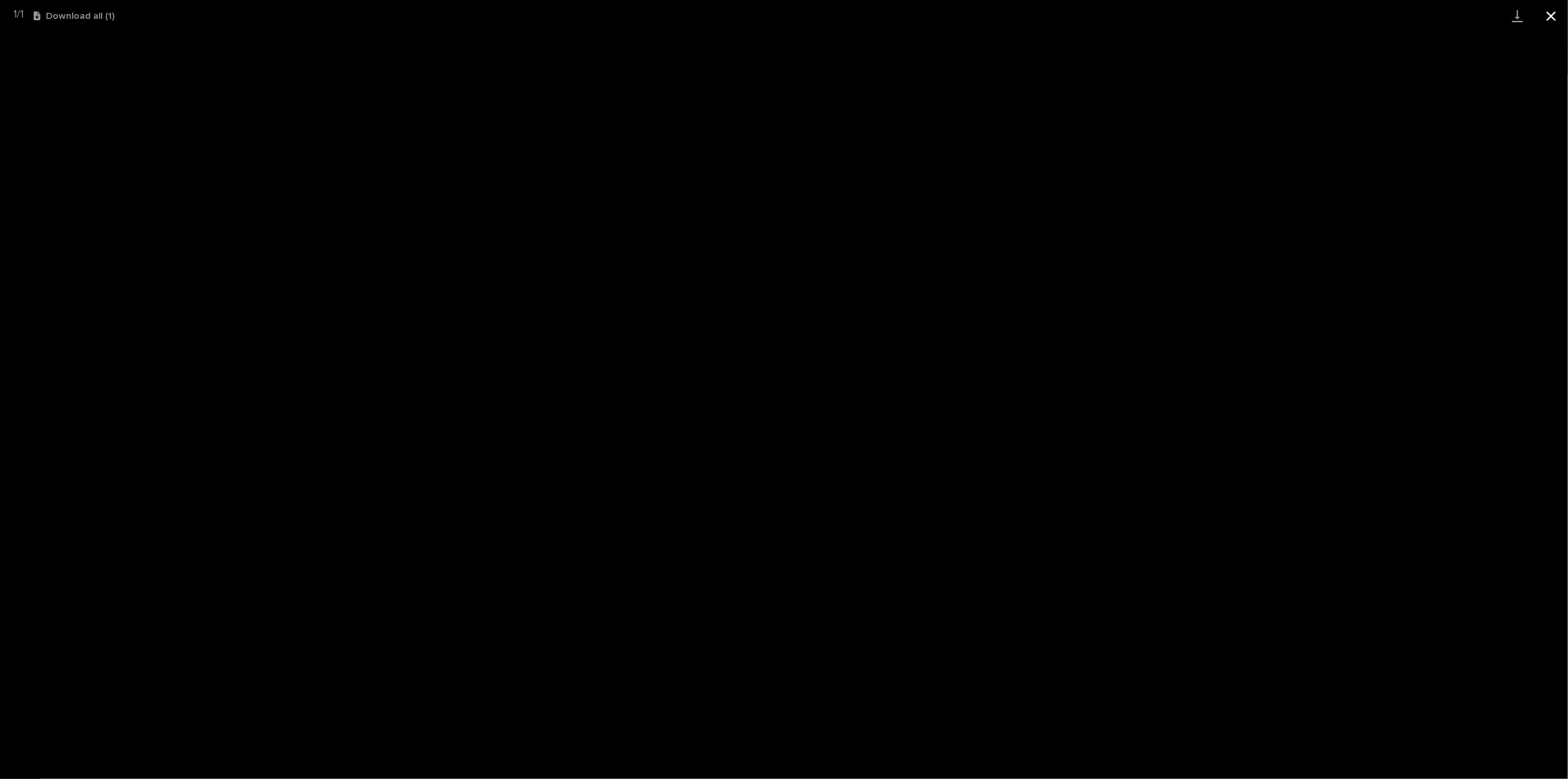
click at [1549, 21] on button "Close gallery" at bounding box center [1552, 16] width 34 height 32
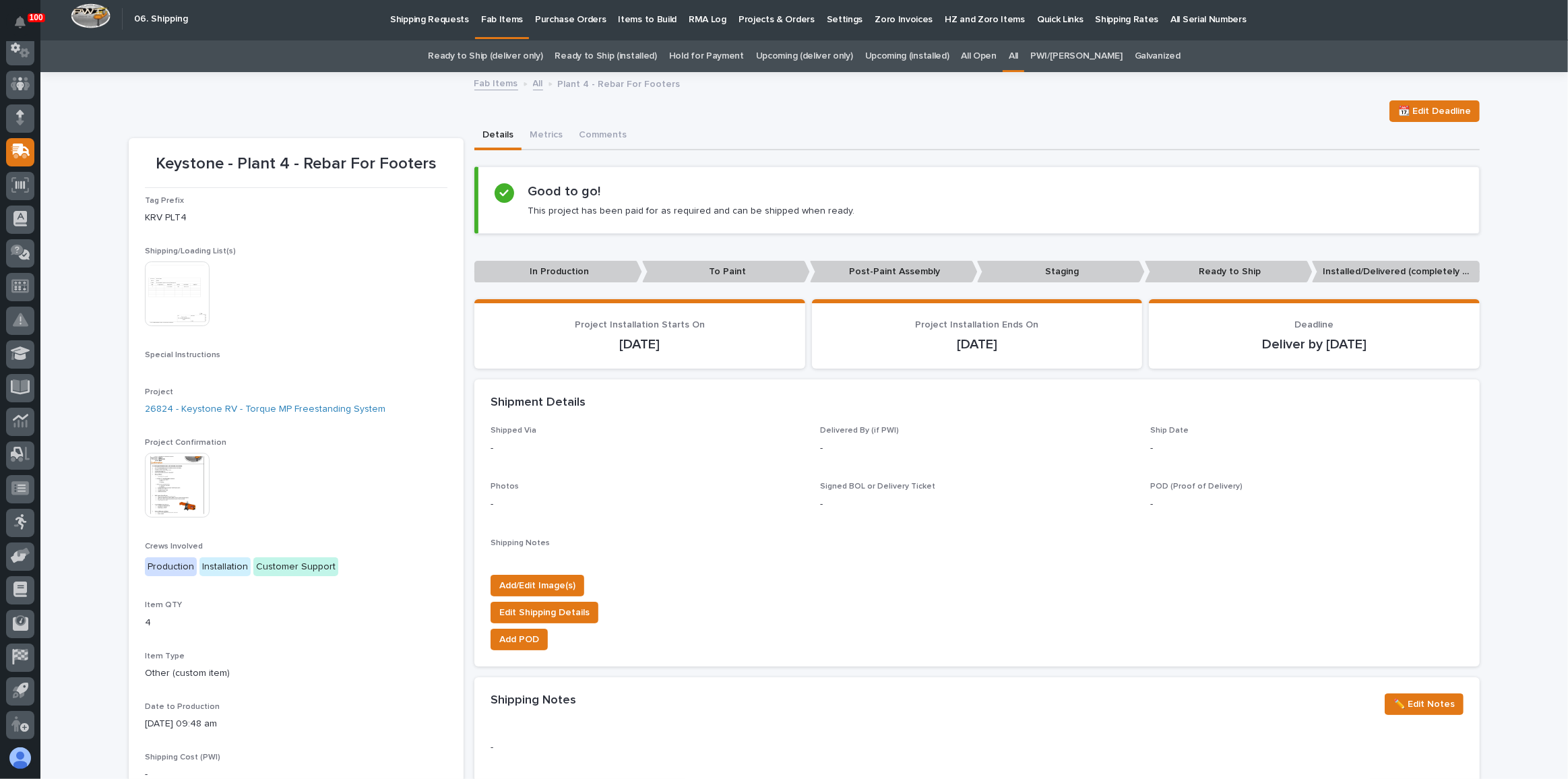
scroll to position [0, 0]
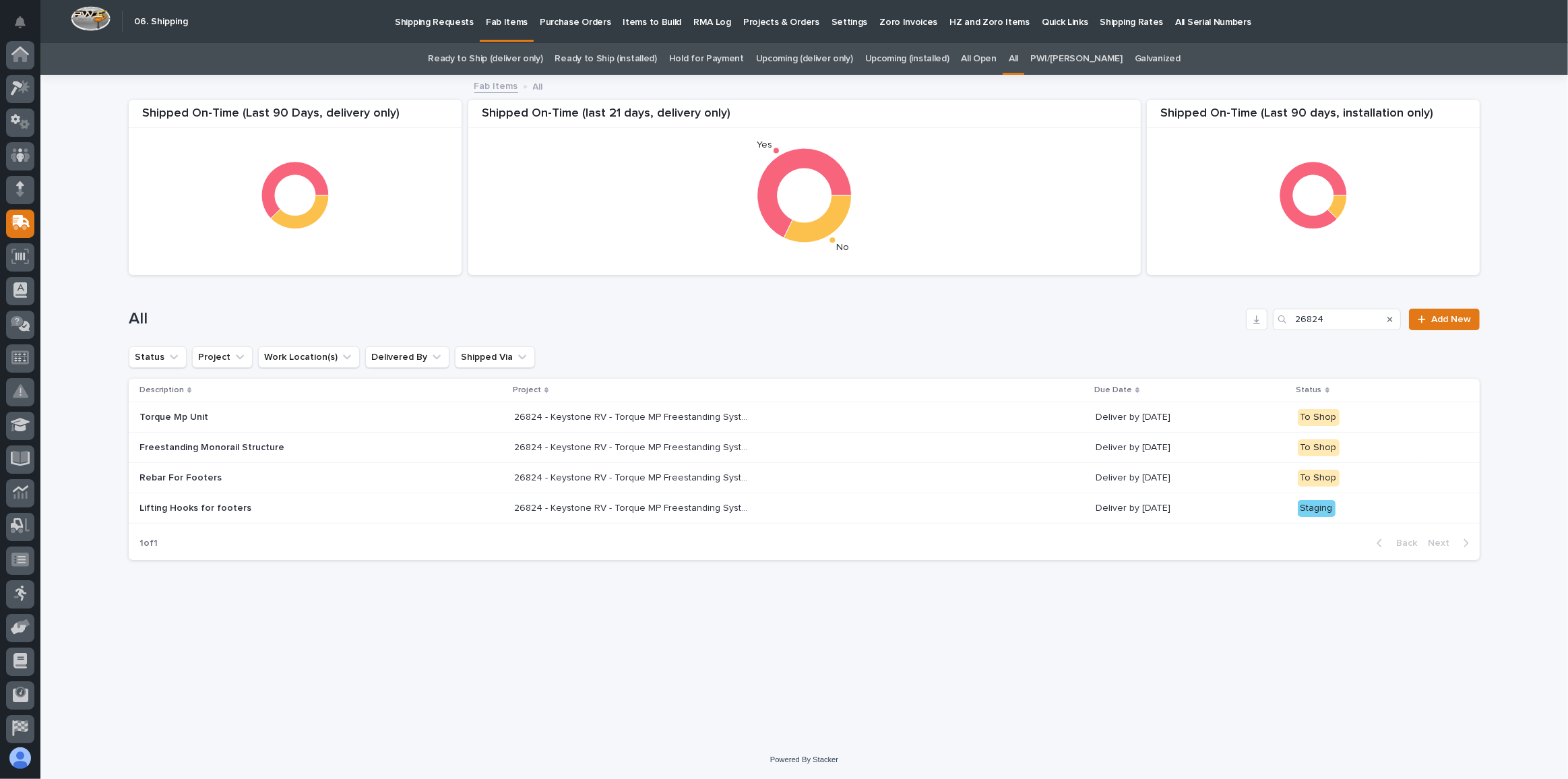
scroll to position [72, 0]
click at [1349, 317] on input "26824" at bounding box center [1337, 319] width 128 height 21
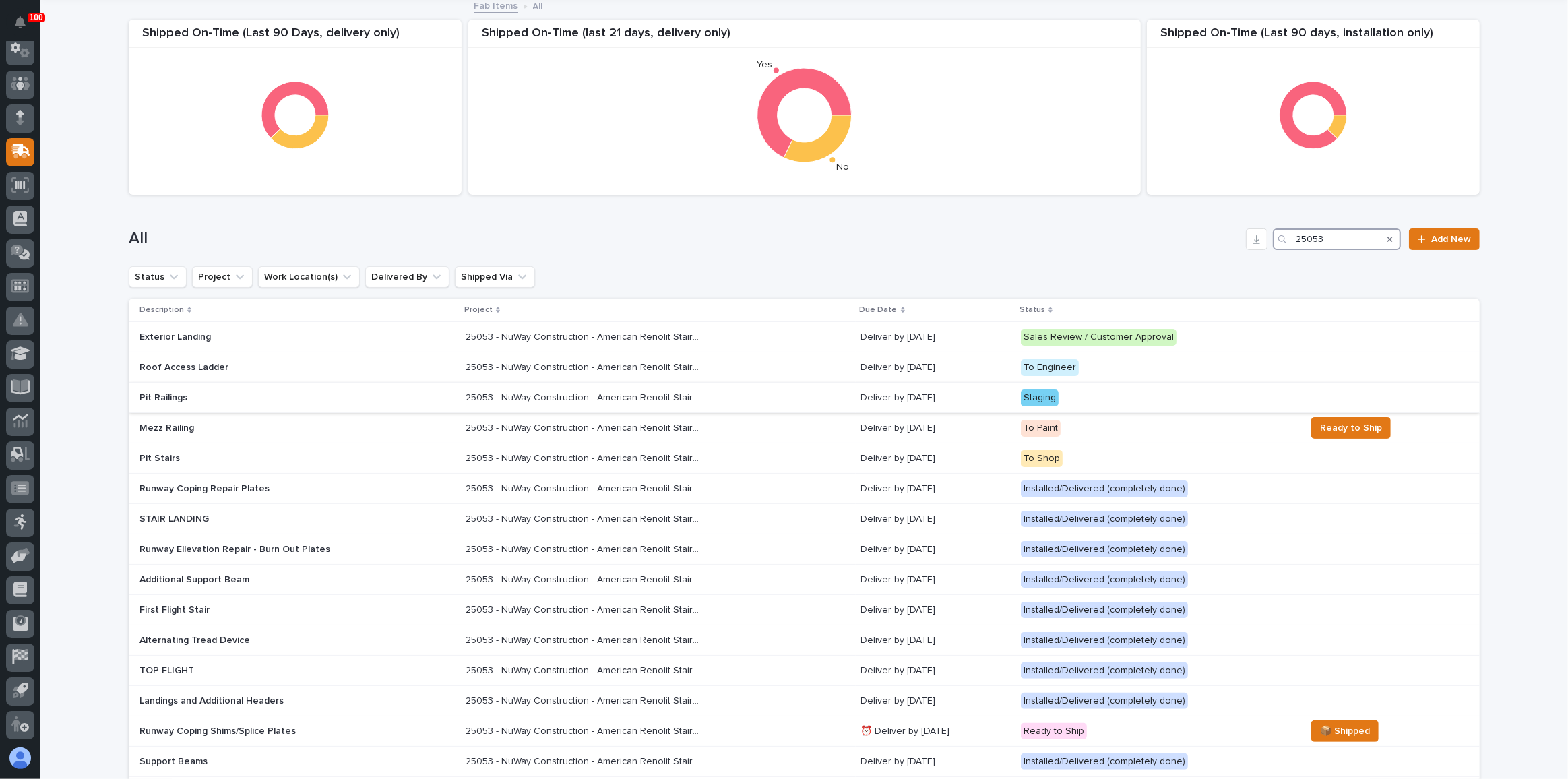
scroll to position [122, 0]
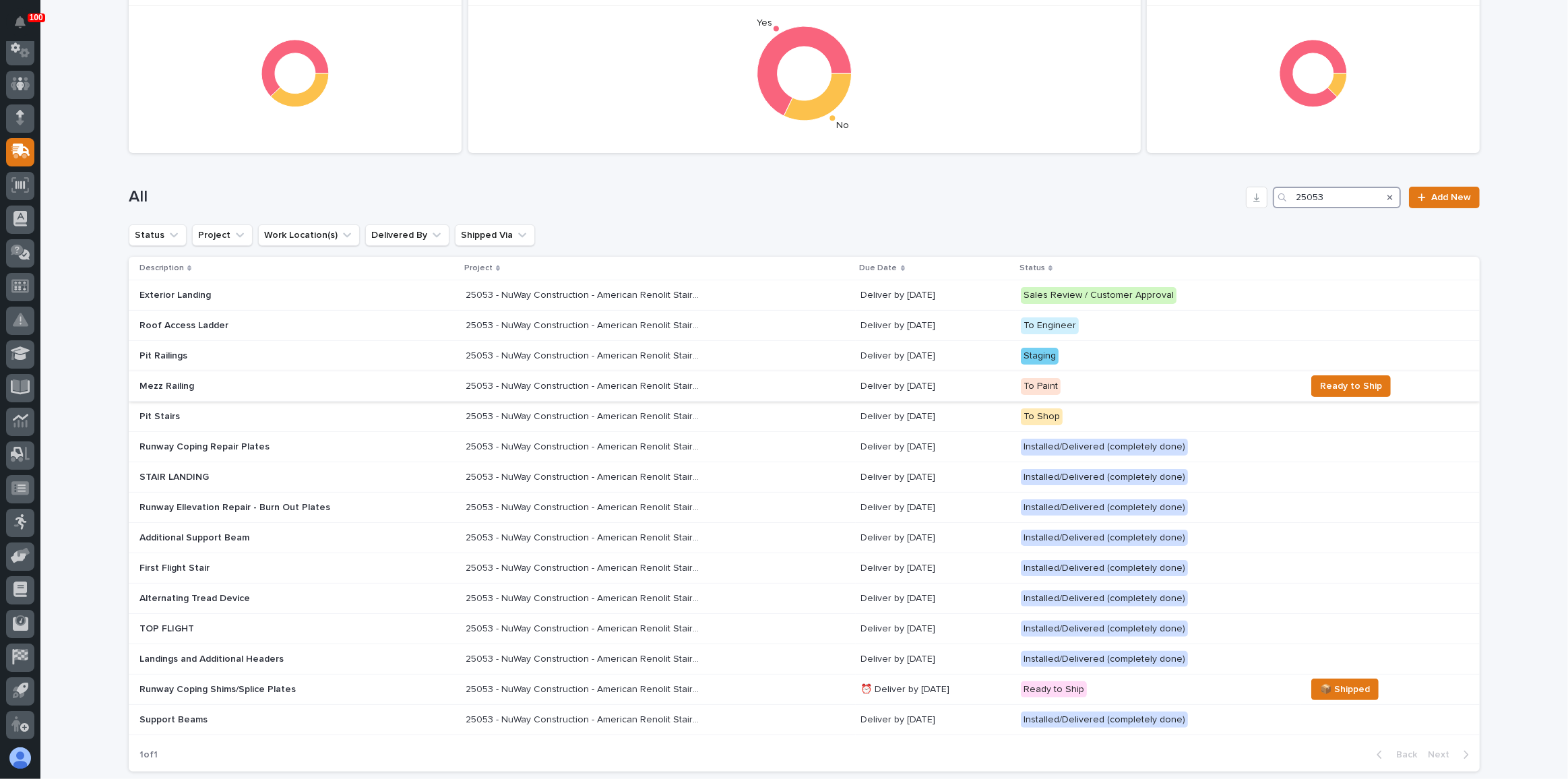
type input "25053"
click at [782, 384] on div "25053 - NuWay Construction - American Renolit Stairs Guardrail and Roof Ladder …" at bounding box center [658, 386] width 385 height 22
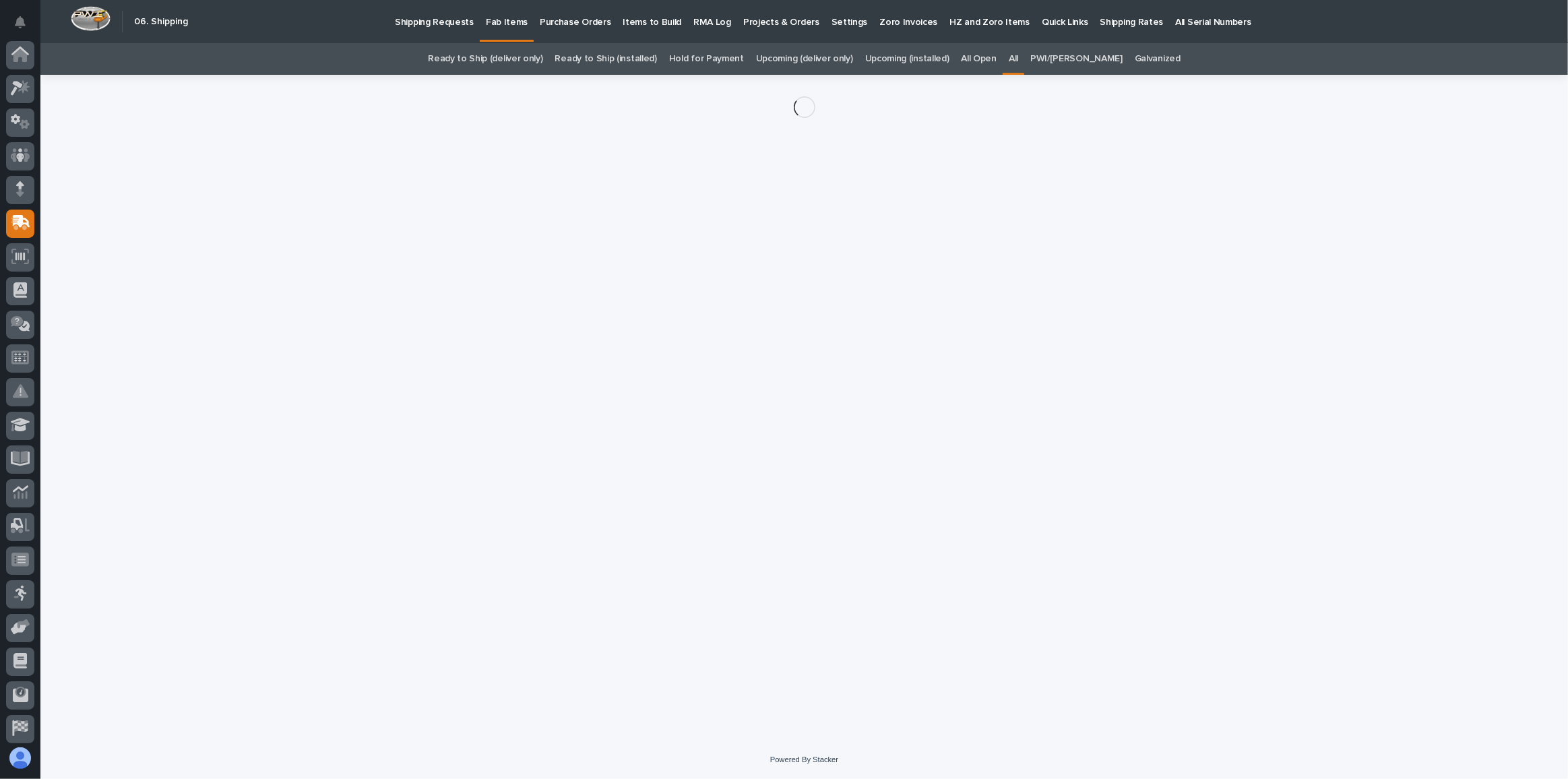
scroll to position [72, 0]
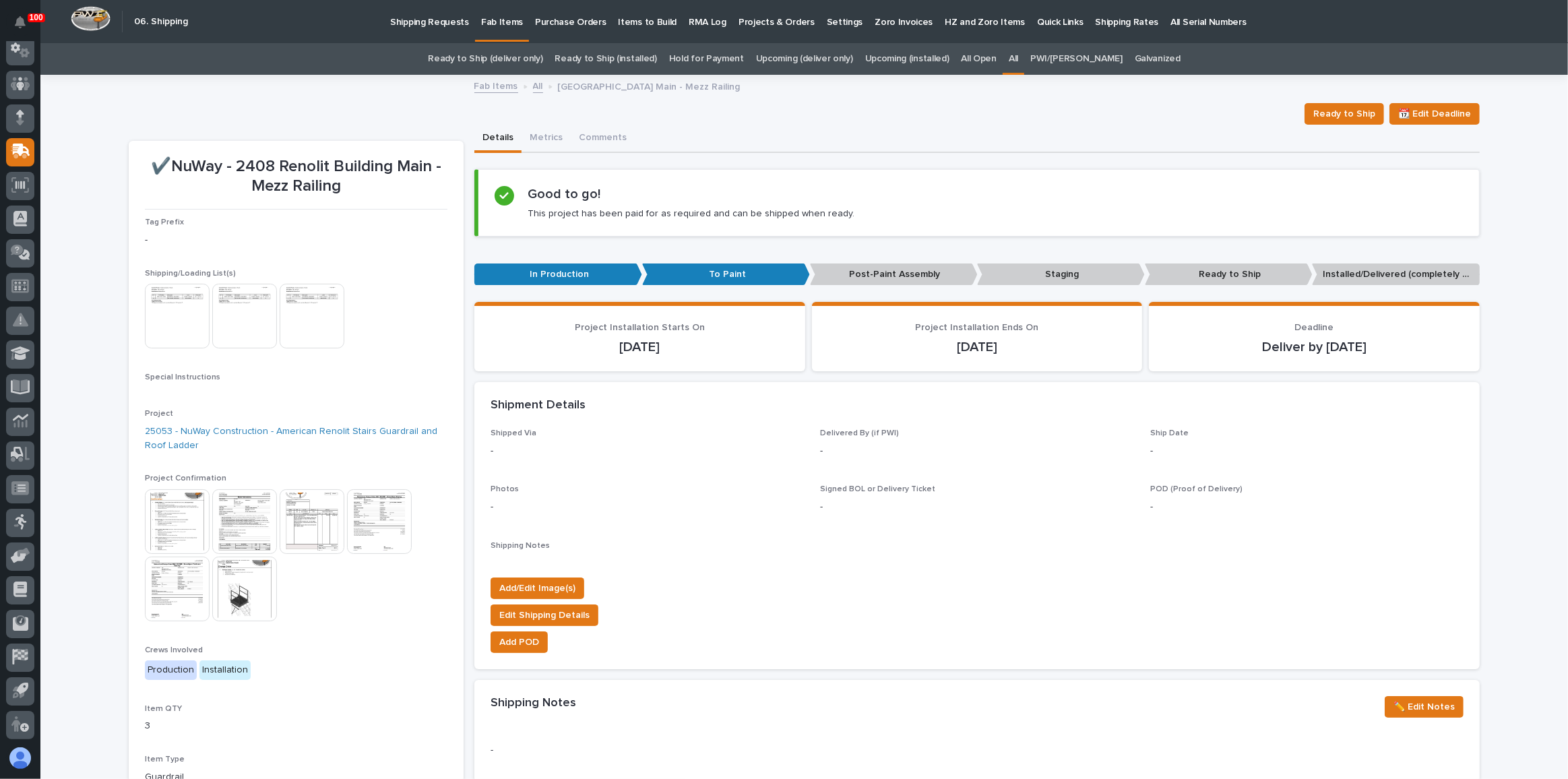
click at [193, 319] on img at bounding box center [177, 316] width 64 height 64
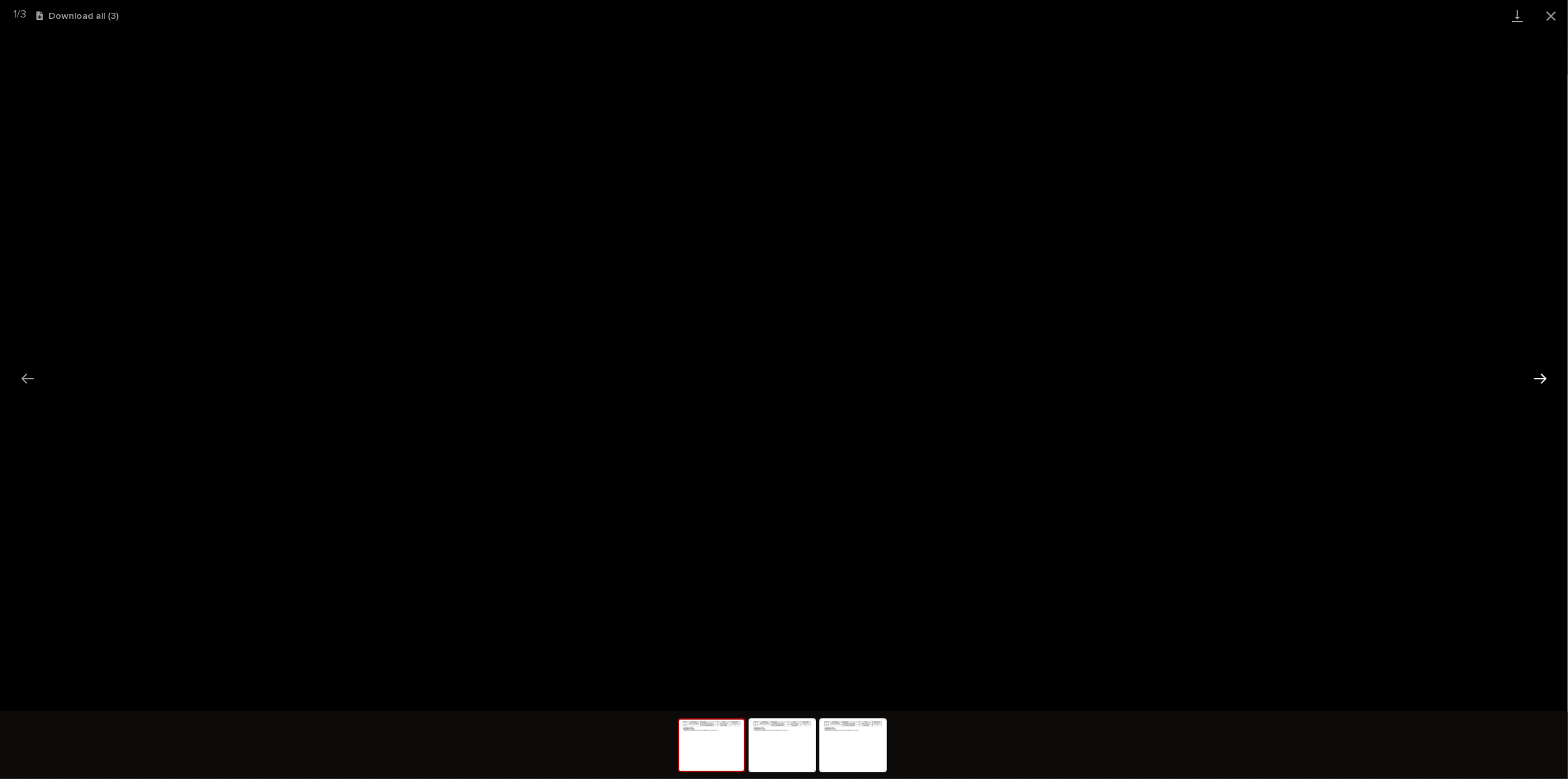
click at [1541, 380] on button "Next slide" at bounding box center [1540, 378] width 28 height 26
click at [1545, 18] on button "Close gallery" at bounding box center [1552, 16] width 34 height 32
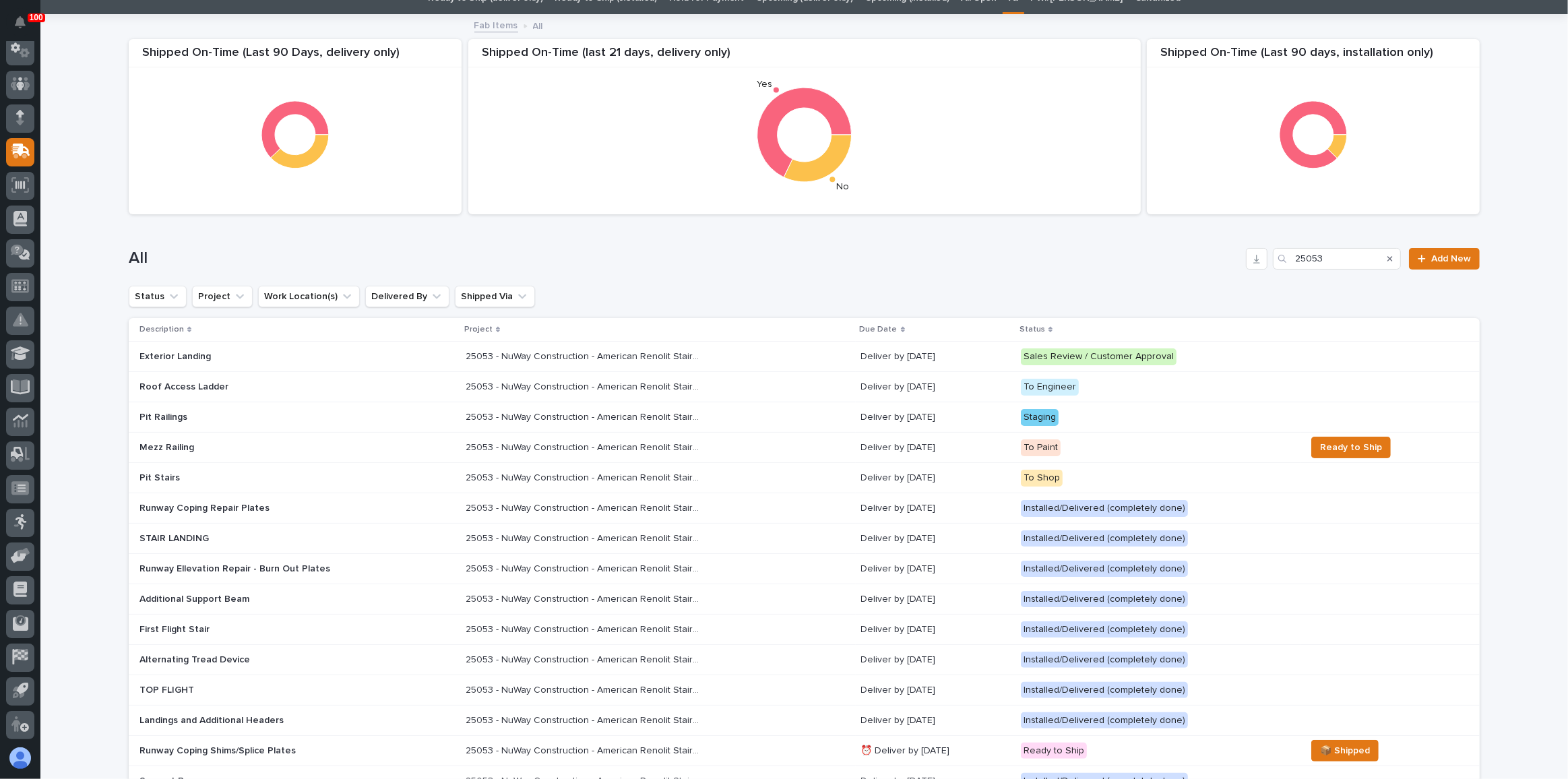
scroll to position [122, 0]
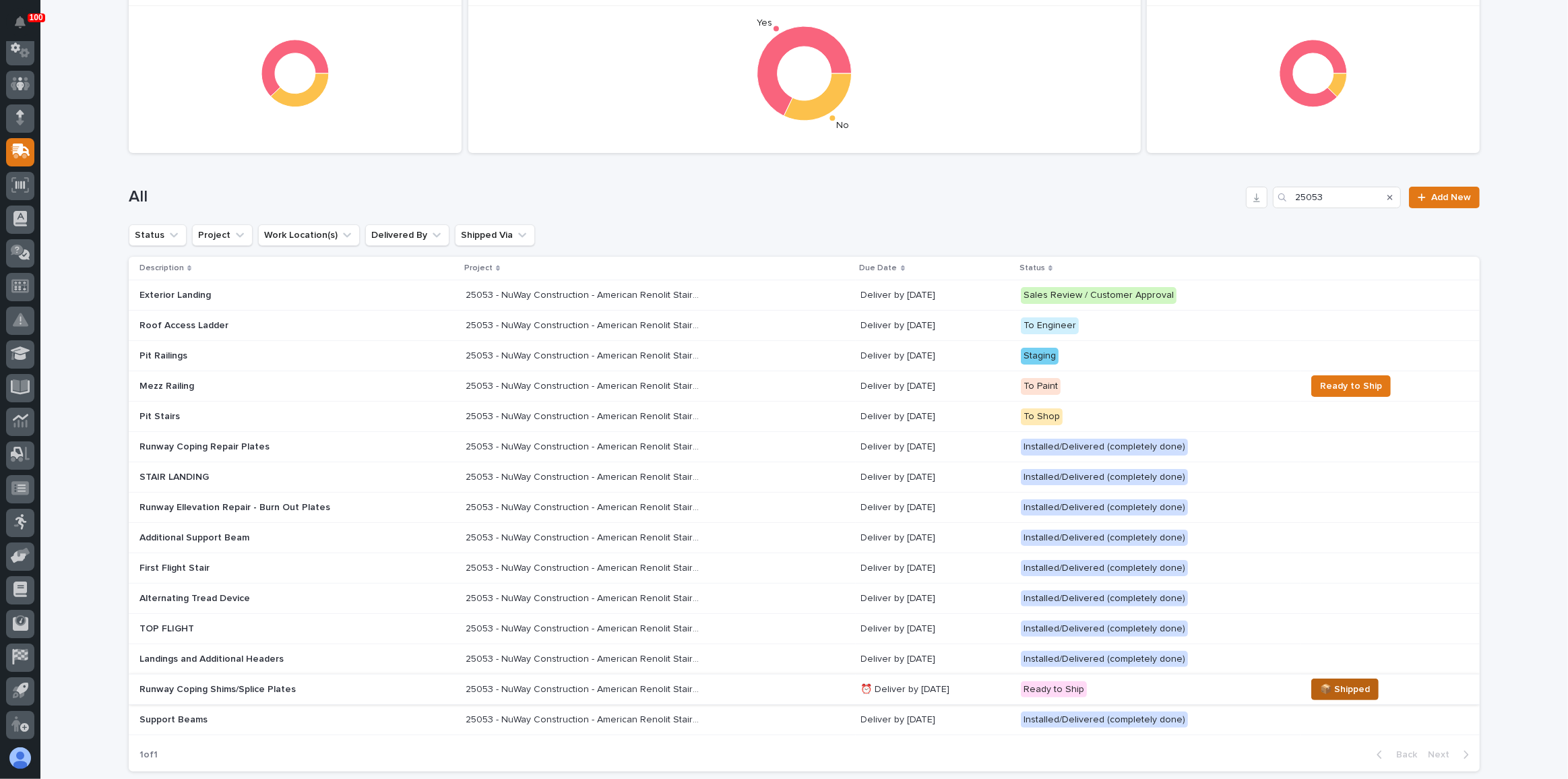
click at [1353, 686] on span "📦 Shipped" at bounding box center [1345, 689] width 50 height 16
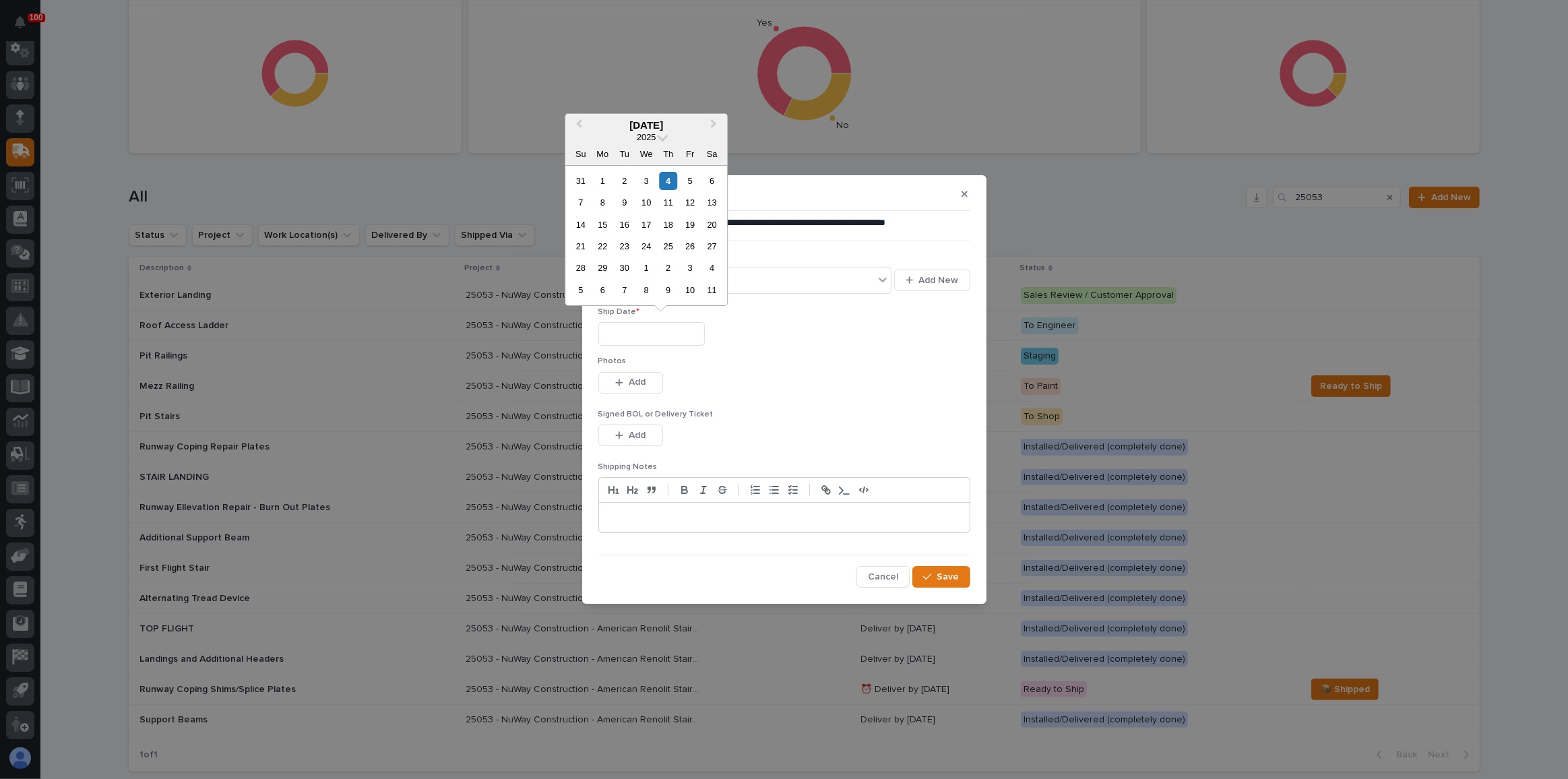
click at [681, 334] on input "text" at bounding box center [651, 334] width 106 height 23
click at [577, 119] on button "Previous Month" at bounding box center [578, 126] width 21 height 21
click at [597, 249] on div "21" at bounding box center [603, 246] width 18 height 18
type input "**********"
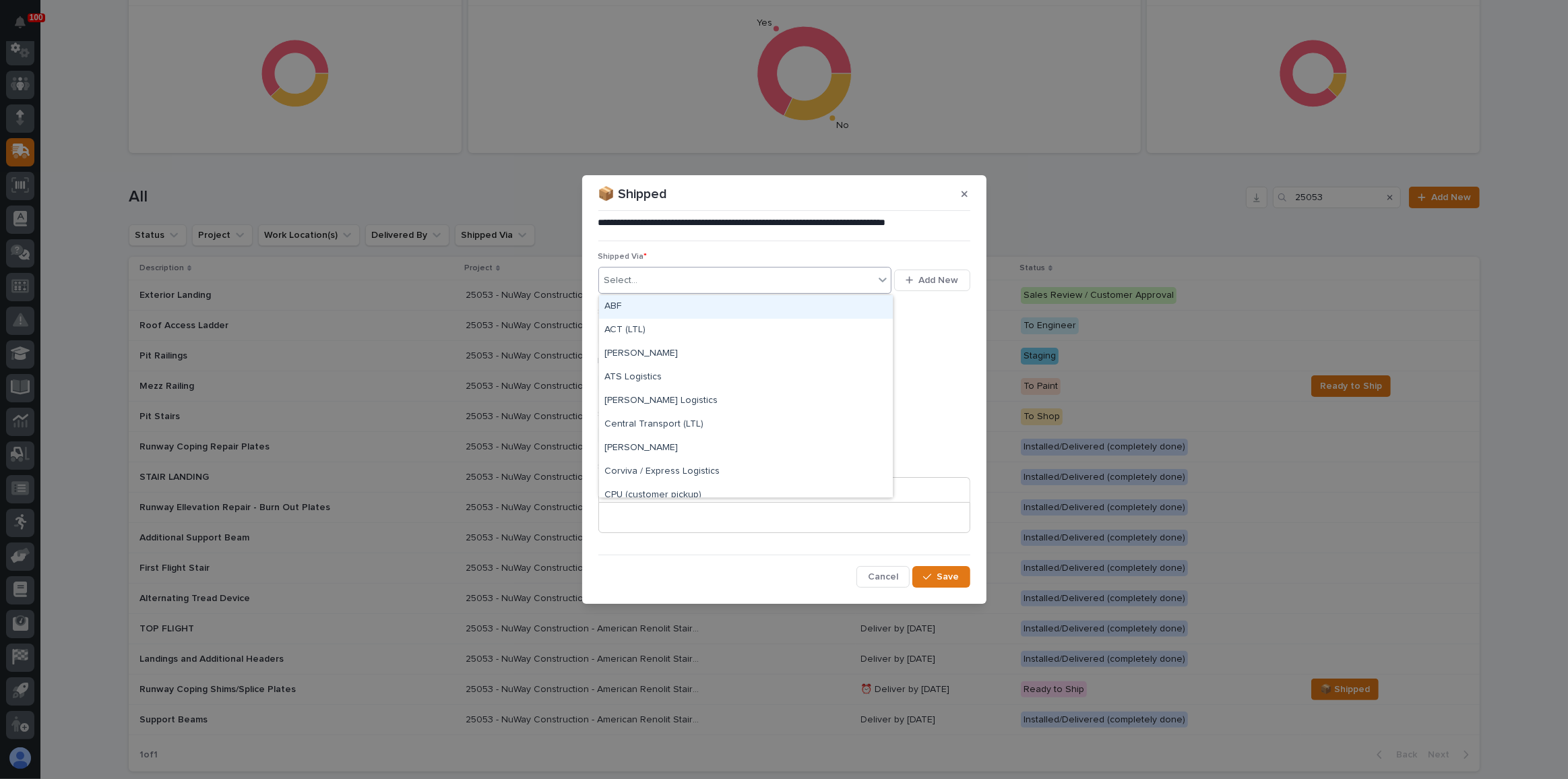
click at [680, 273] on div "Select..." at bounding box center [736, 280] width 275 height 22
type input "***"
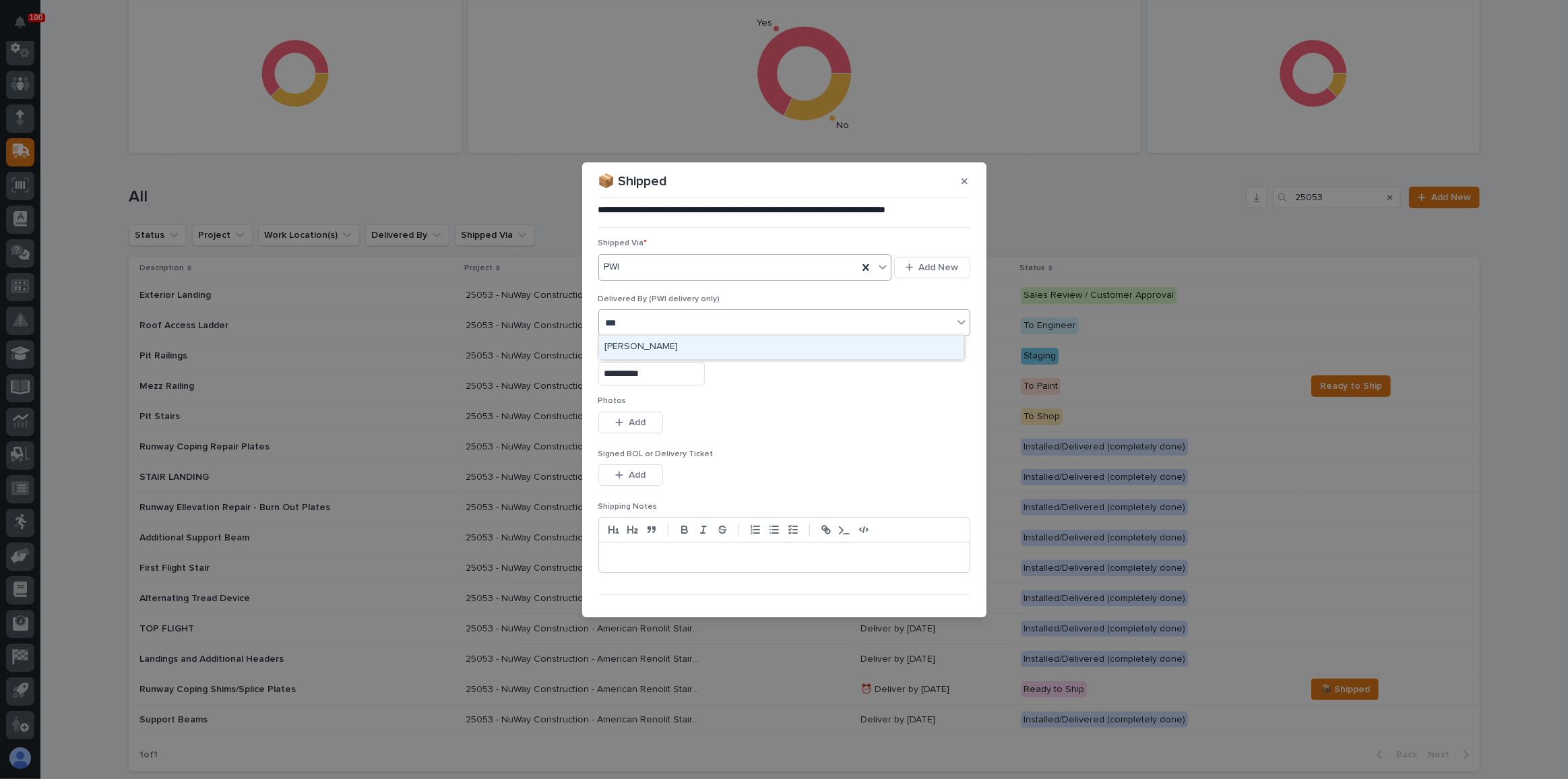
type input "****"
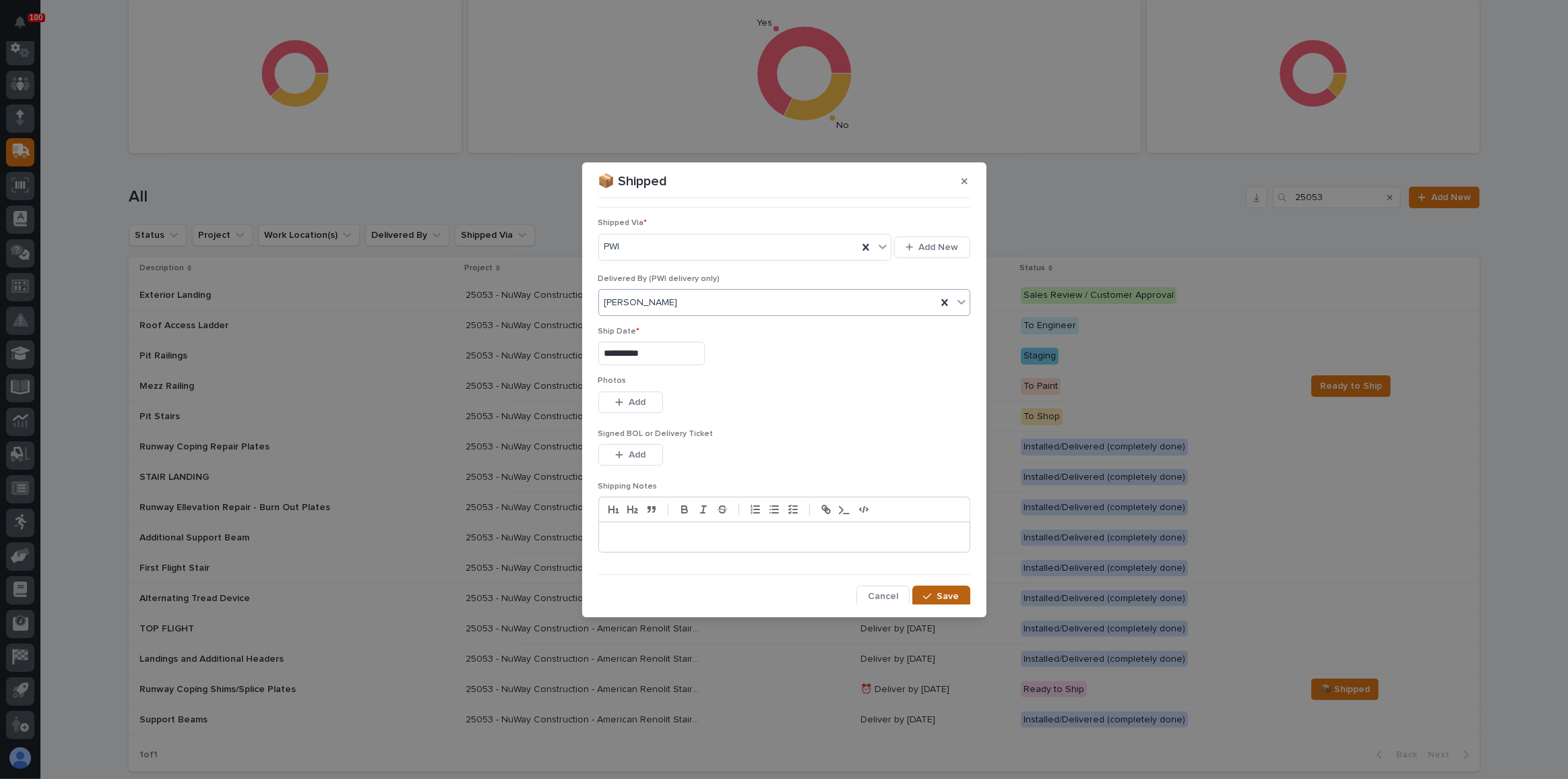
click at [926, 595] on icon "button" at bounding box center [927, 596] width 8 height 9
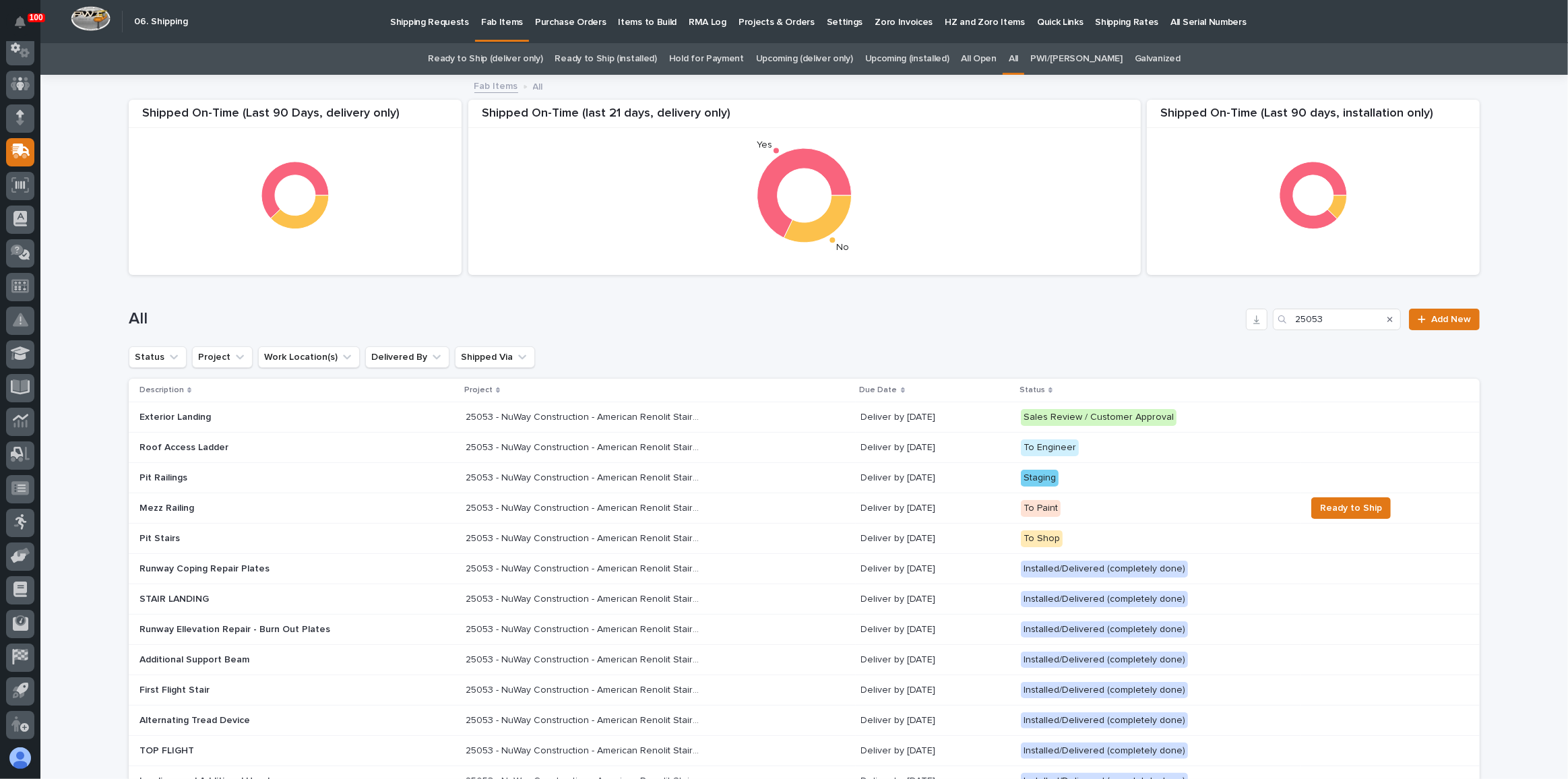
scroll to position [0, 0]
